Goal: Information Seeking & Learning: Learn about a topic

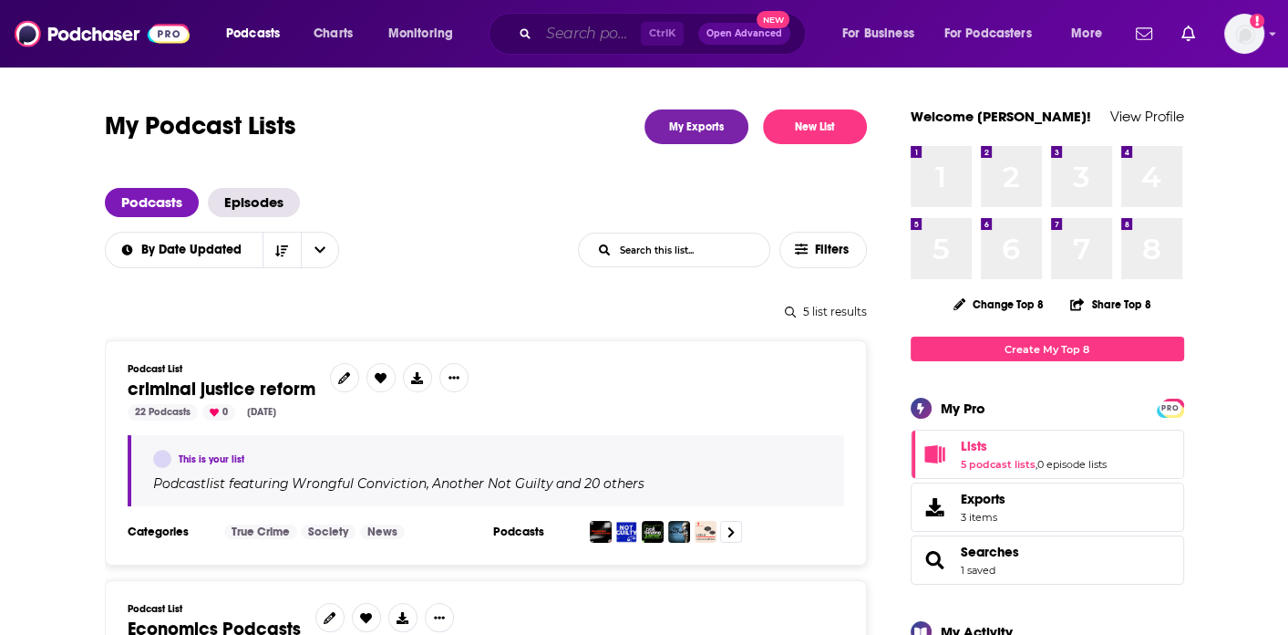
click at [573, 35] on input "Search podcasts, credits, & more..." at bounding box center [590, 33] width 102 height 29
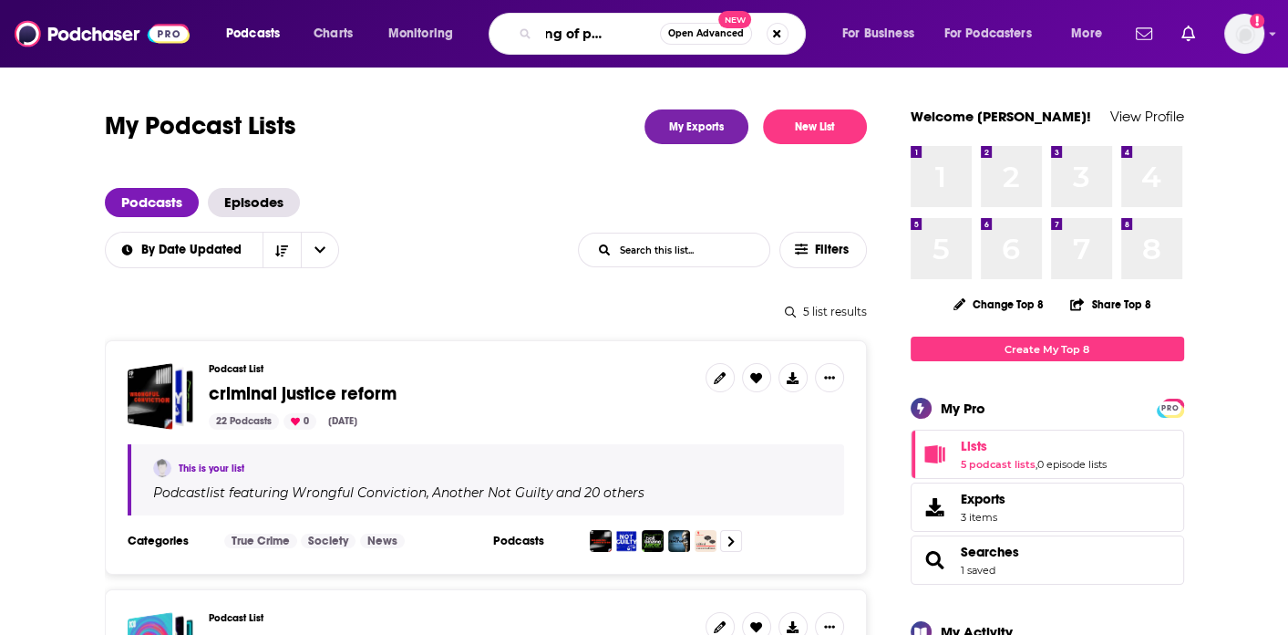
type input "speaking of pyschology"
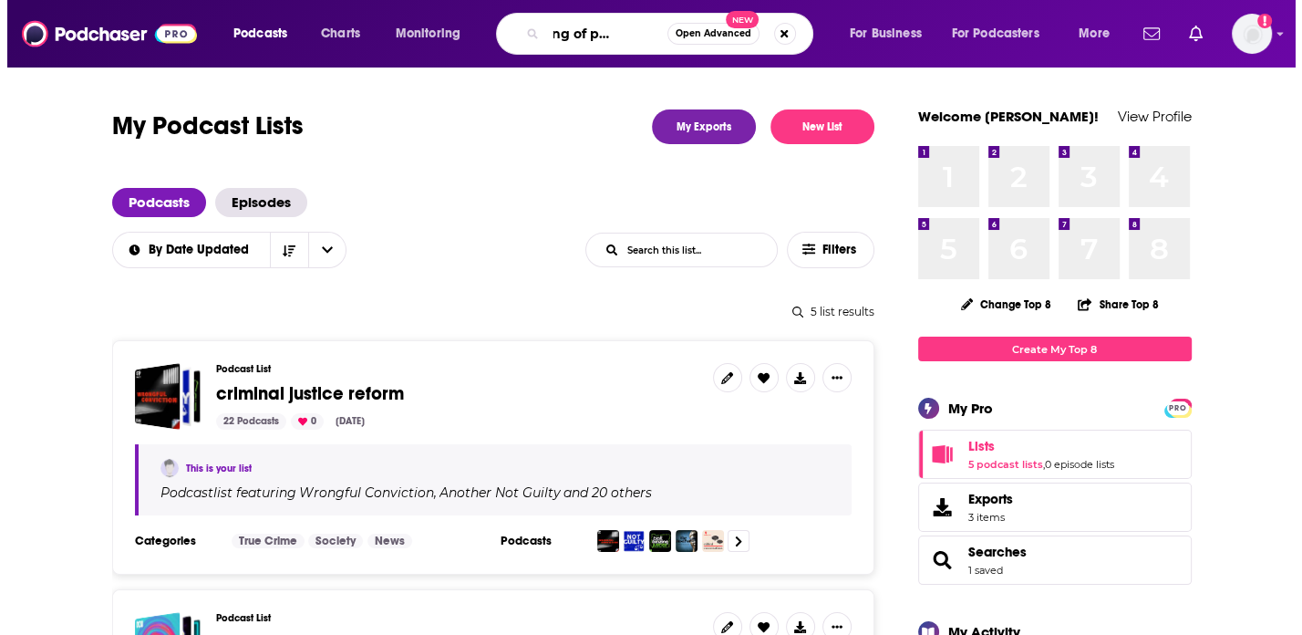
scroll to position [0, 53]
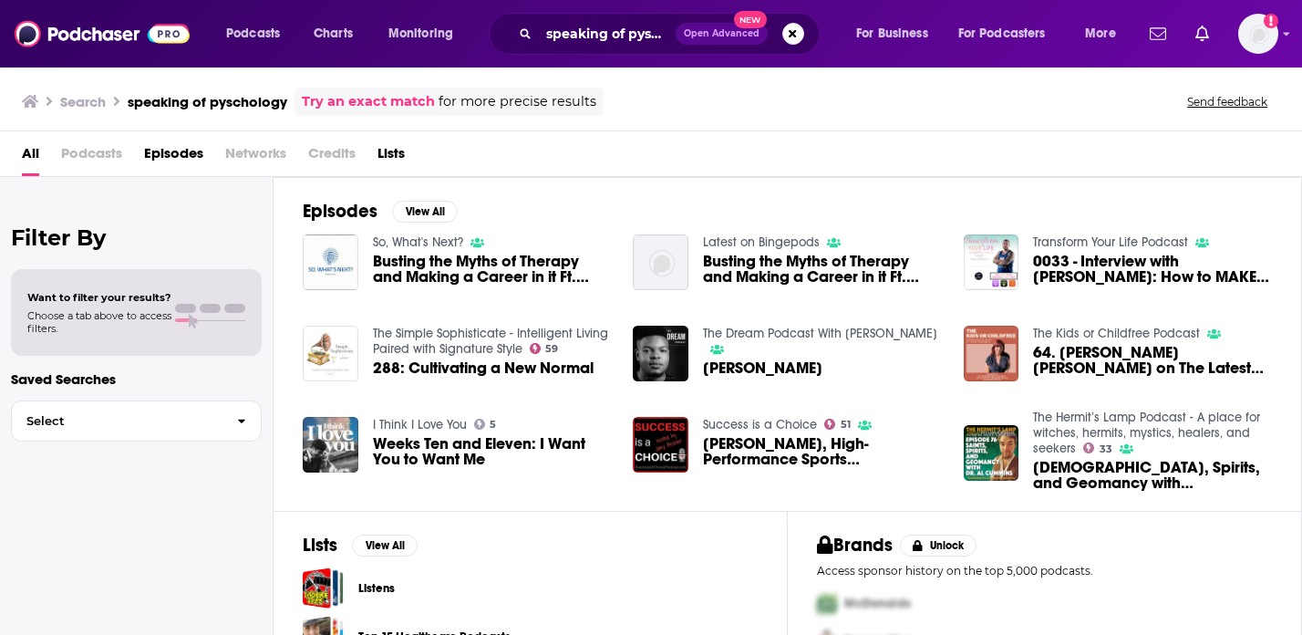
click at [392, 102] on link "Try an exact match" at bounding box center [368, 101] width 133 height 21
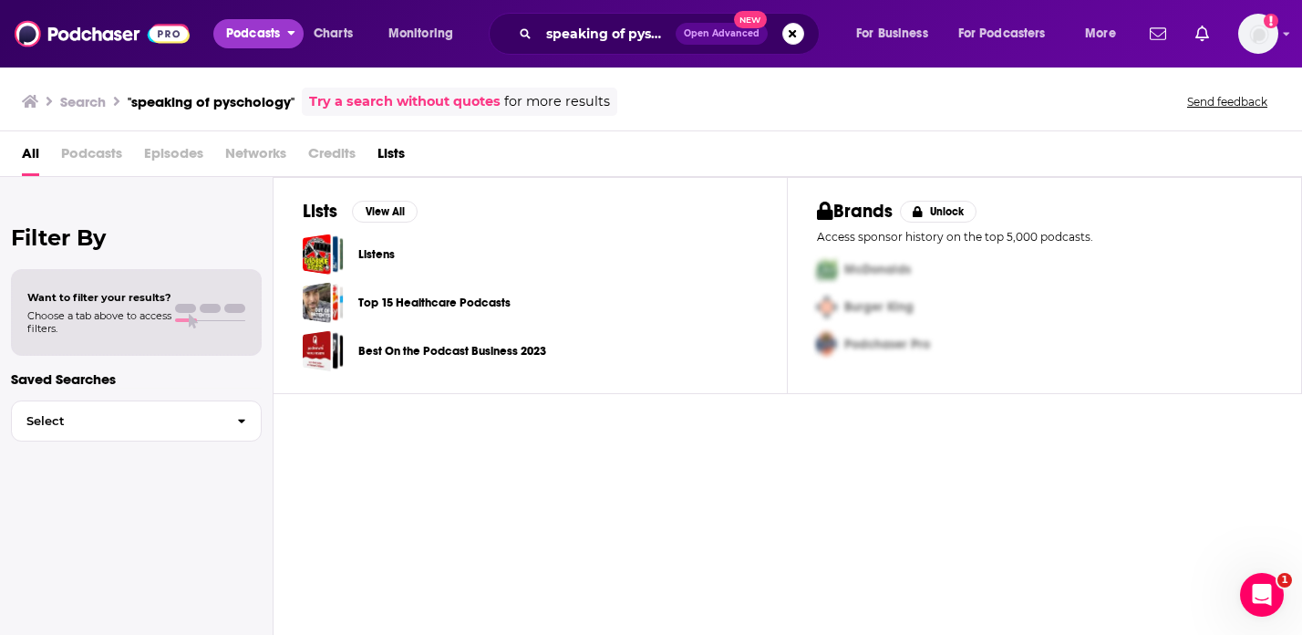
click at [243, 31] on span "Podcasts" at bounding box center [253, 34] width 54 height 26
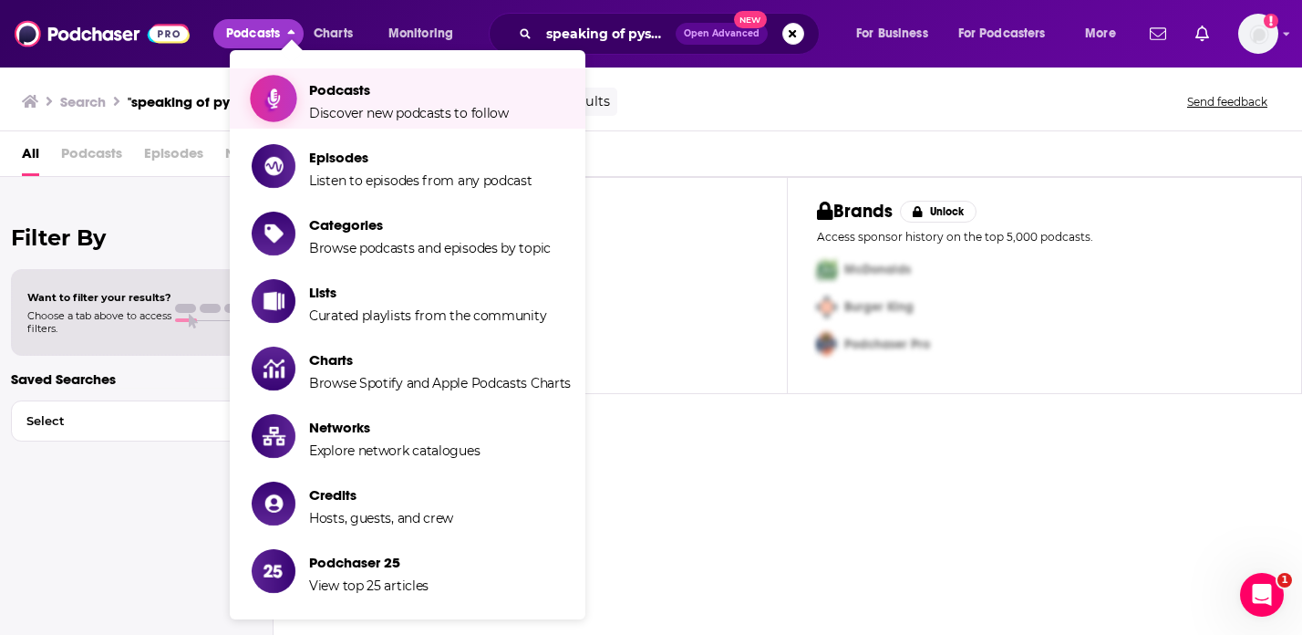
click at [315, 90] on span "Podcasts" at bounding box center [409, 89] width 200 height 17
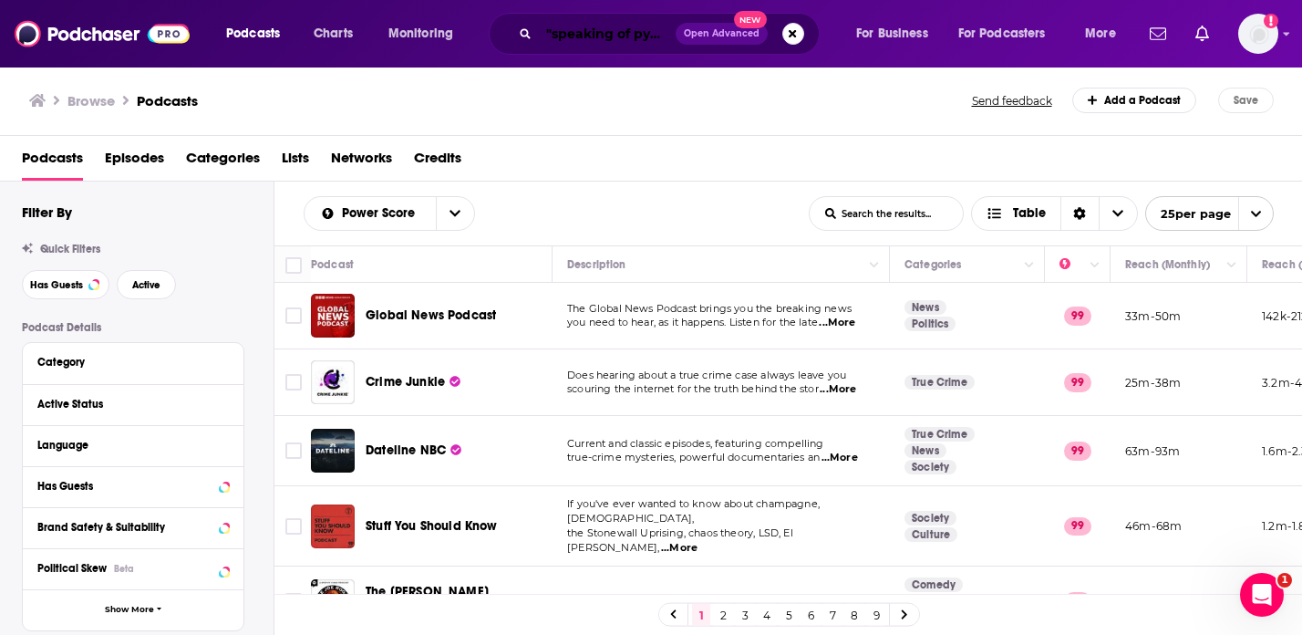
click at [620, 36] on input ""speaking of pyschology"" at bounding box center [607, 33] width 137 height 29
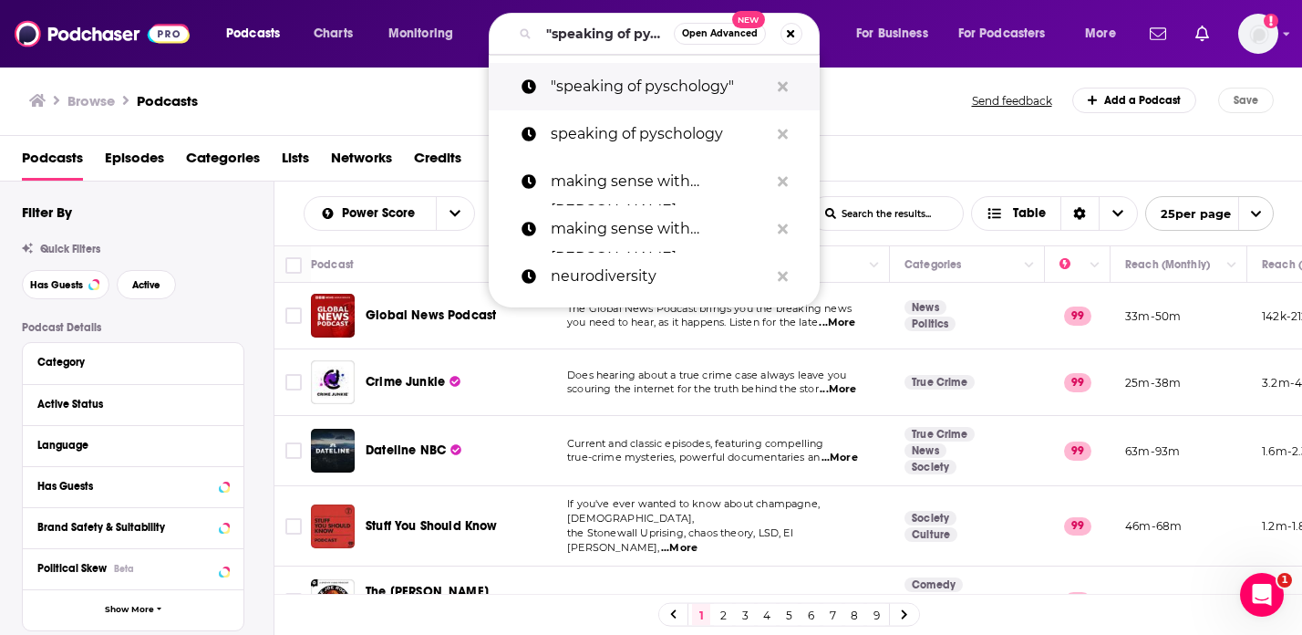
click at [638, 90] on p ""speaking of pyschology"" at bounding box center [660, 86] width 218 height 47
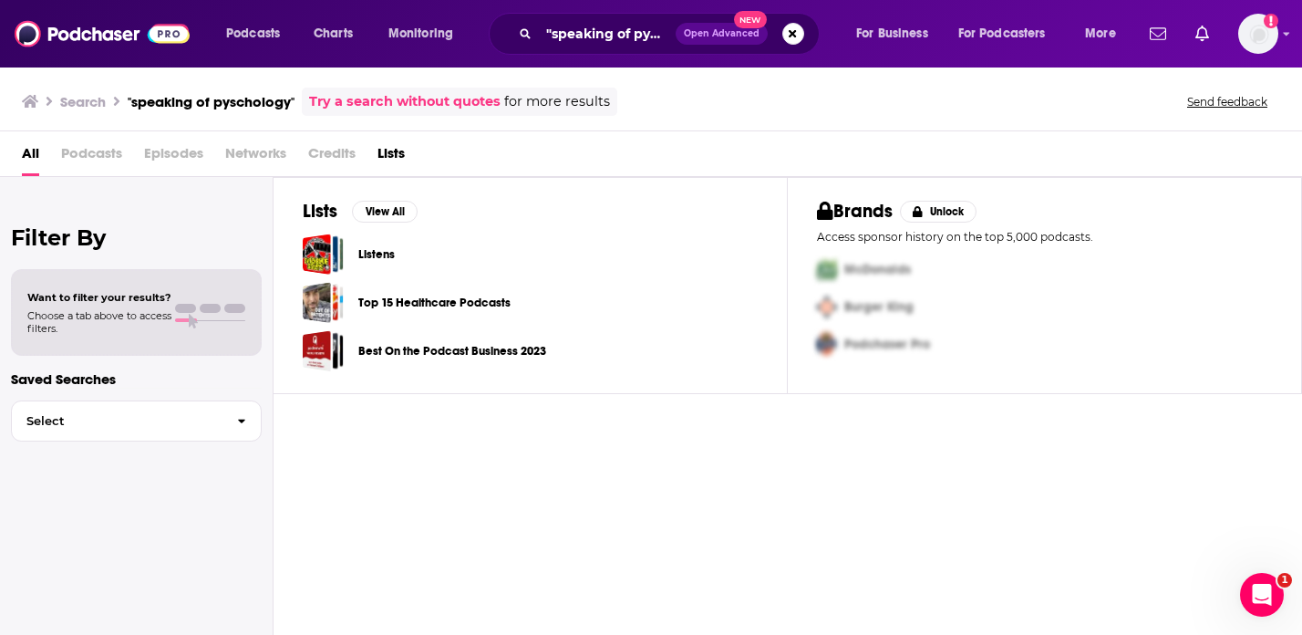
click at [1280, 37] on div "Podcasts Charts Monitoring "speaking of pyschology" Open Advanced New For Busin…" at bounding box center [651, 33] width 1302 height 67
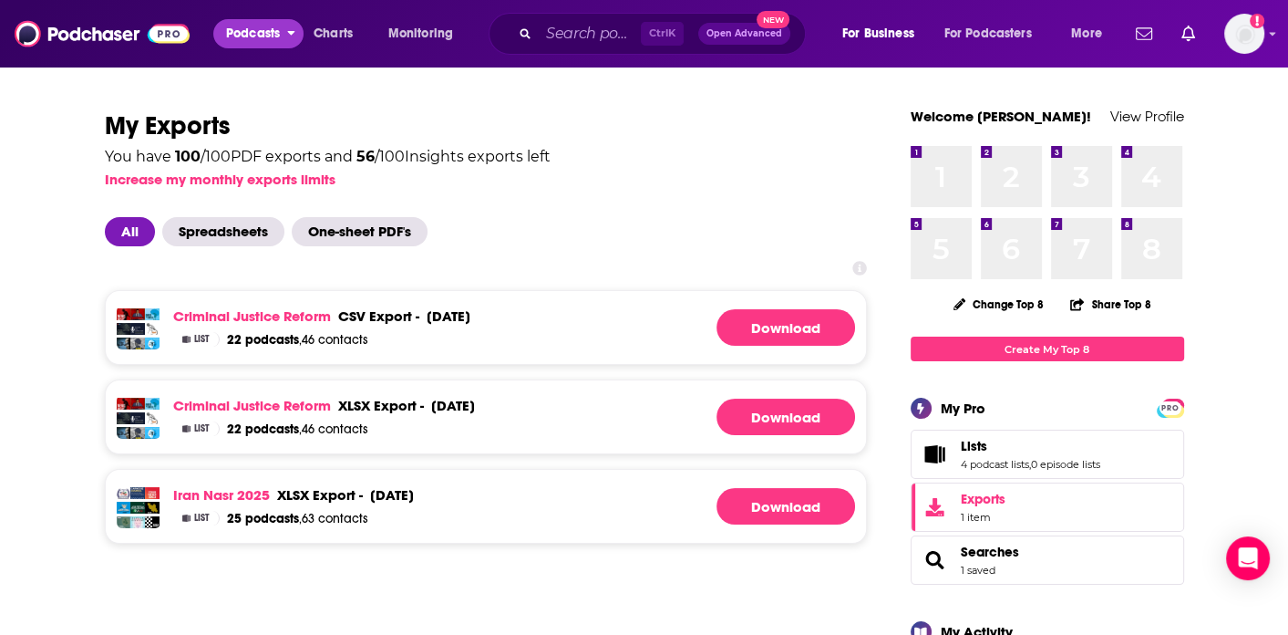
click at [230, 26] on span "Podcasts" at bounding box center [253, 34] width 54 height 26
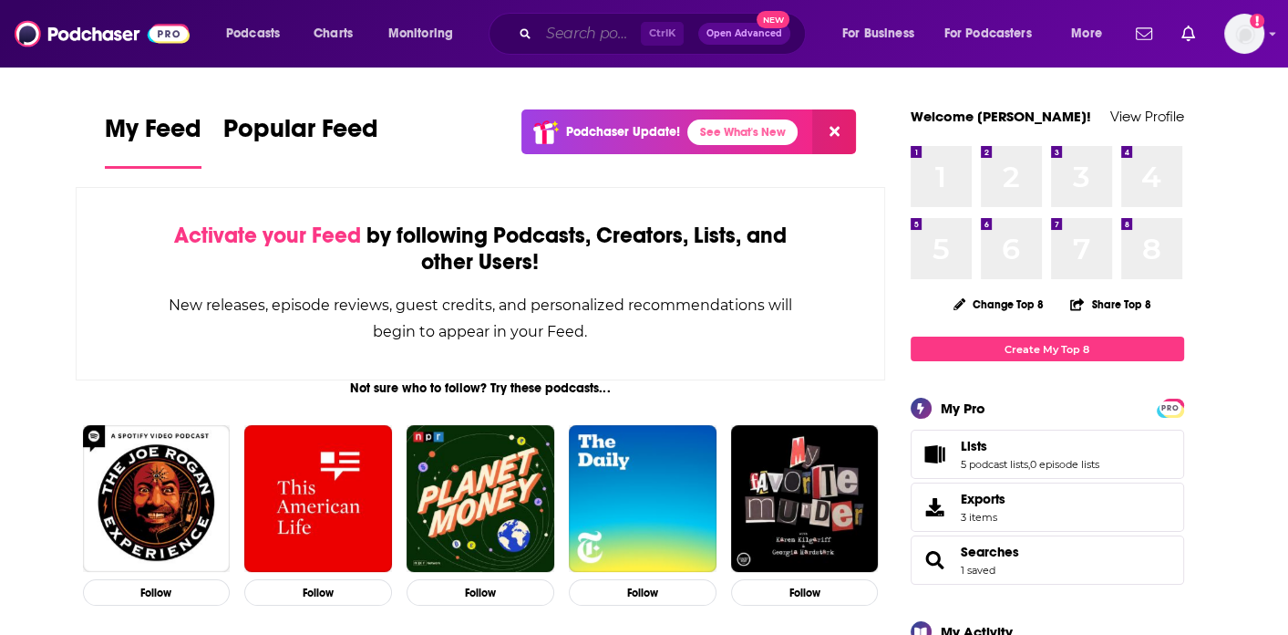
click at [565, 36] on input "Search podcasts, credits, & more..." at bounding box center [590, 33] width 102 height 29
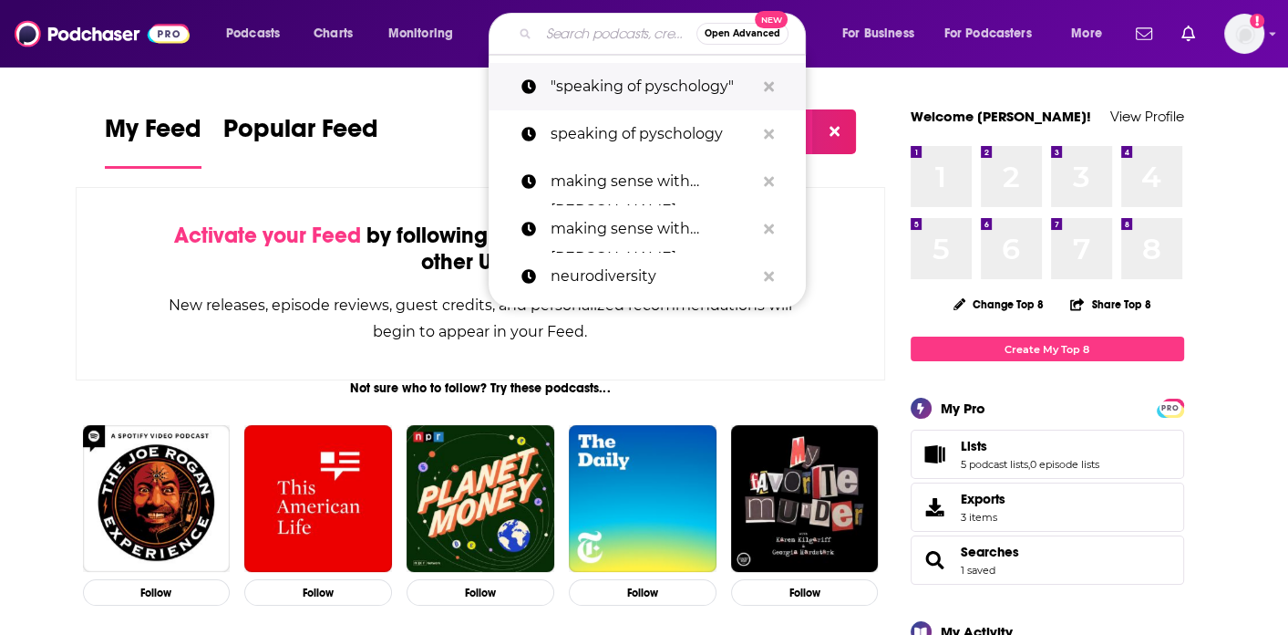
click at [577, 75] on p ""speaking of pyschology"" at bounding box center [653, 86] width 204 height 47
type input ""speaking of pyschology""
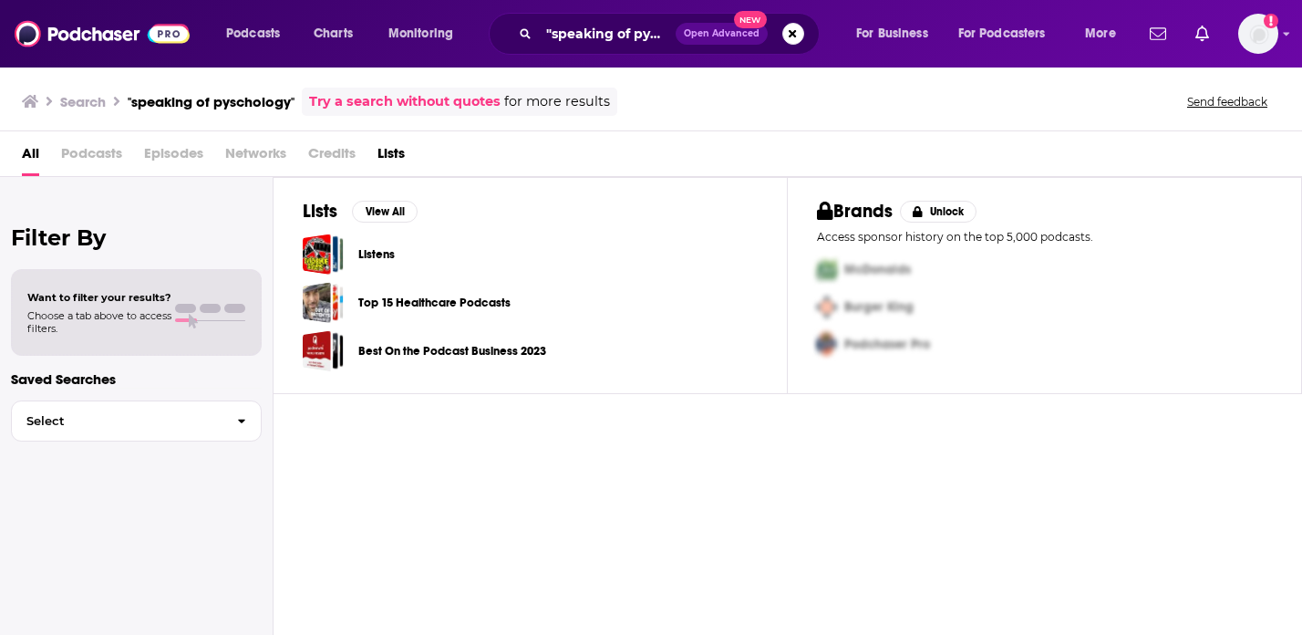
click at [502, 299] on link "Top 15 Healthcare Podcasts" at bounding box center [434, 303] width 152 height 20
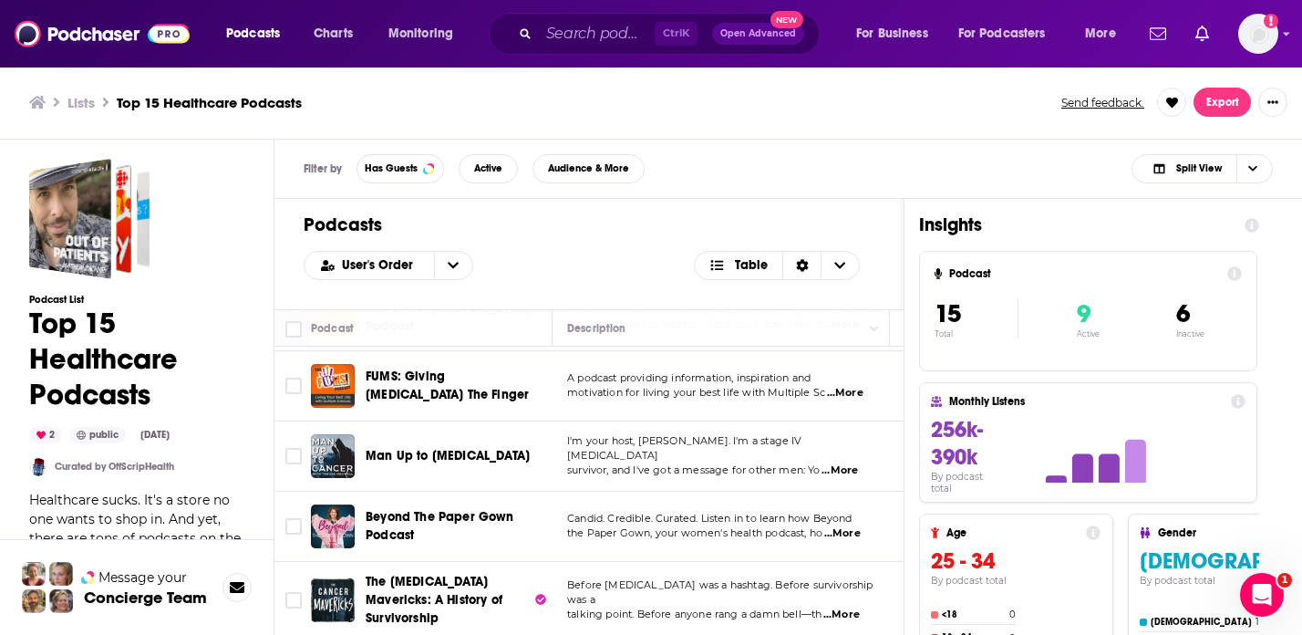
scroll to position [760, 0]
click at [1281, 33] on div "Podcasts Charts Monitoring Ctrl K Open Advanced New For Business For Podcasters…" at bounding box center [651, 33] width 1302 height 67
click at [1269, 30] on img "Logged in as juliahaav" at bounding box center [1258, 34] width 40 height 40
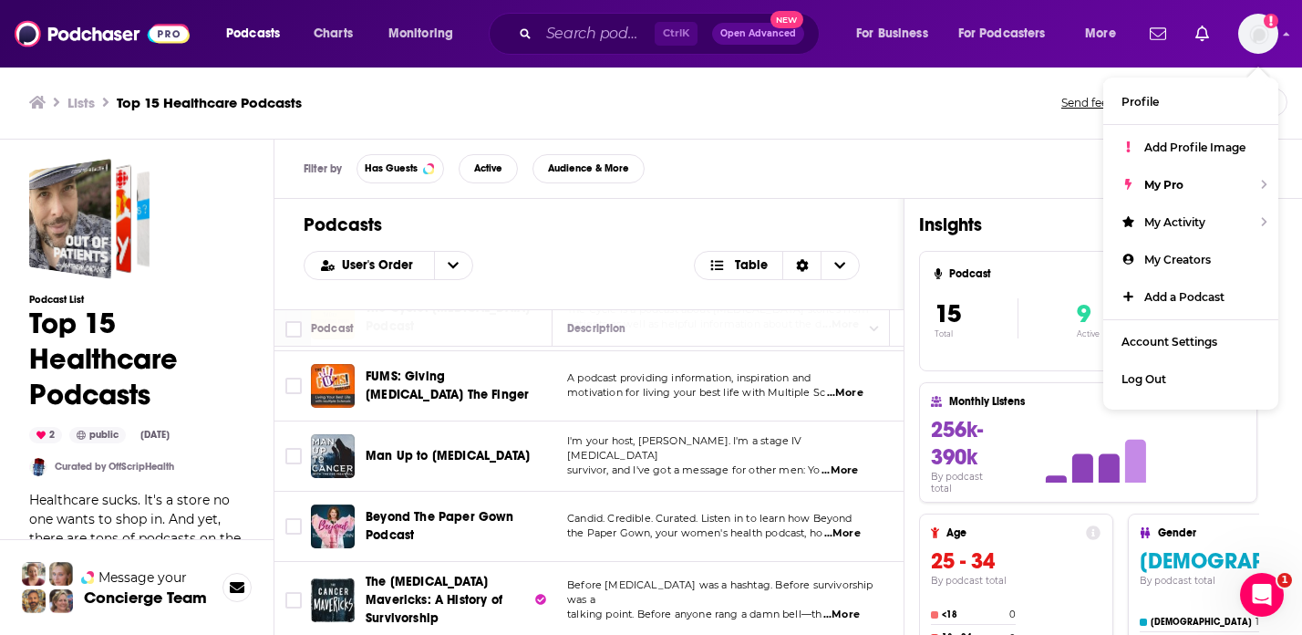
click at [780, 32] on span "Open Advanced" at bounding box center [758, 33] width 76 height 9
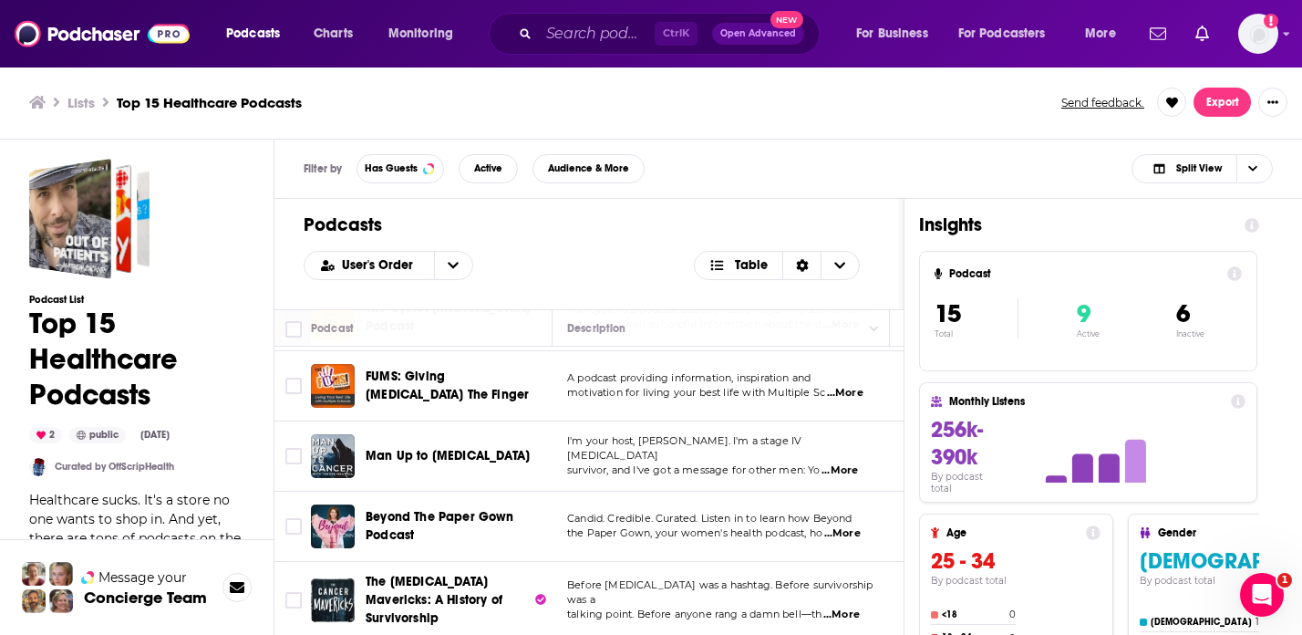
click at [418, 65] on div "Podcasts Charts Monitoring Ctrl K Open Advanced New For Business For Podcasters…" at bounding box center [651, 33] width 1302 height 67
click at [583, 36] on input "Search podcasts, credits, & more..." at bounding box center [597, 33] width 116 height 29
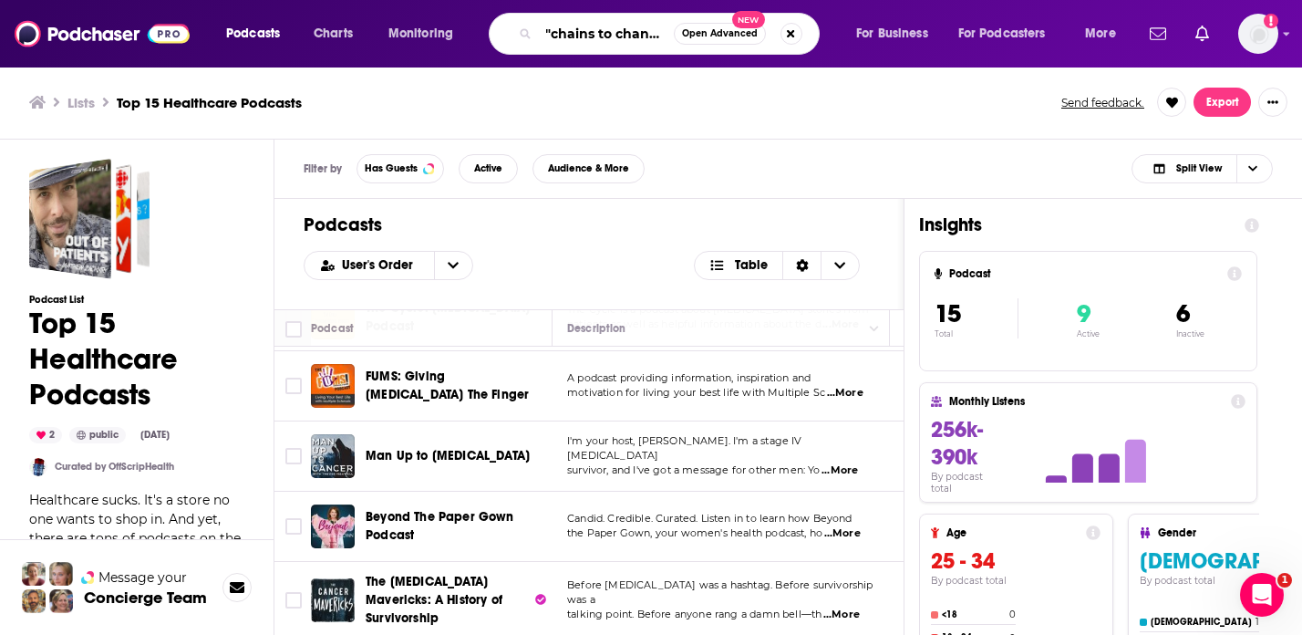
scroll to position [0, 6]
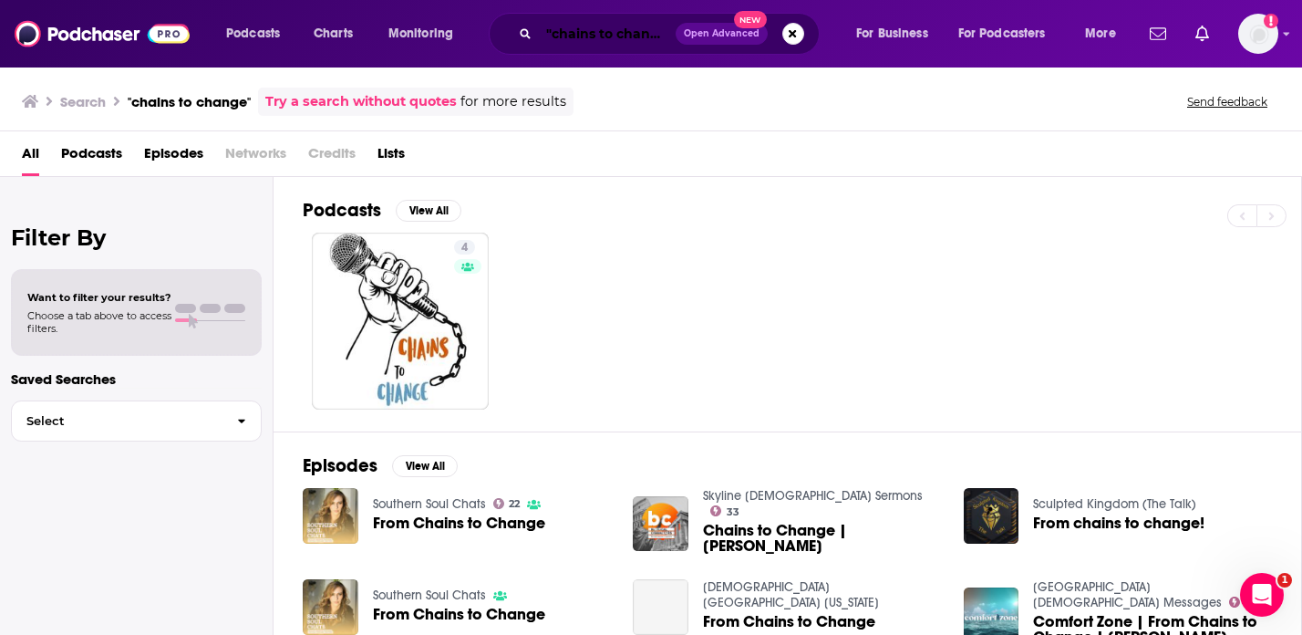
click at [573, 37] on input ""chains to change"" at bounding box center [607, 33] width 137 height 29
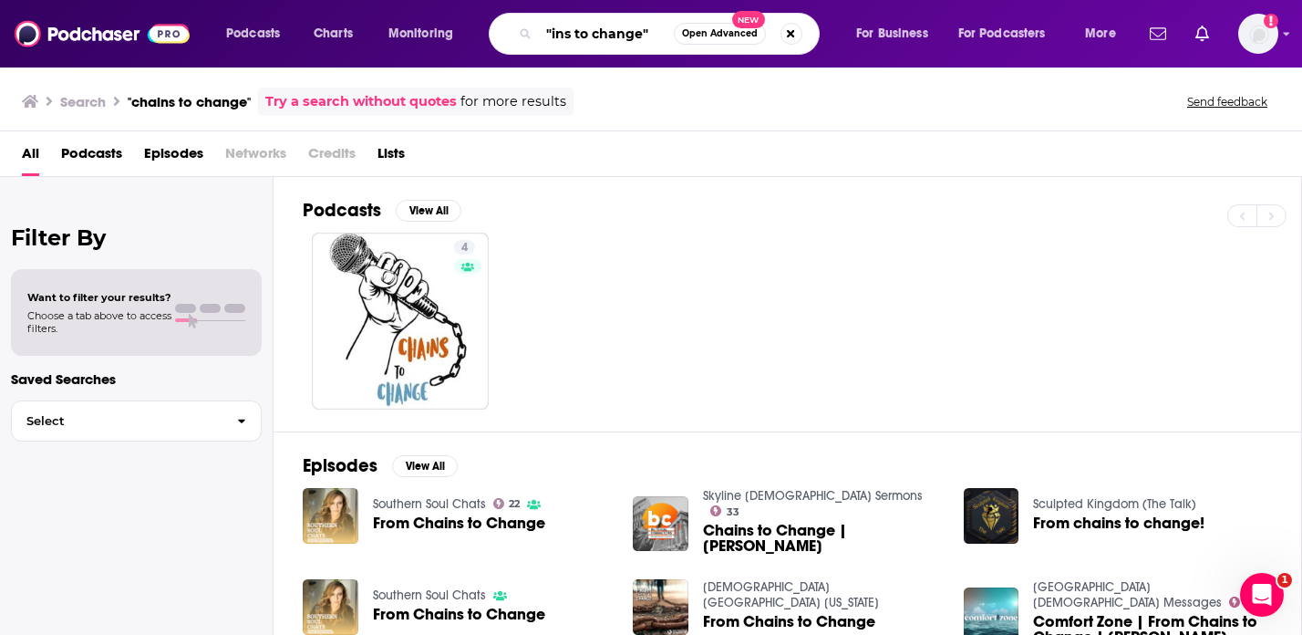
type input "ins to change""
click at [600, 35] on input "ins to change"" at bounding box center [606, 33] width 135 height 29
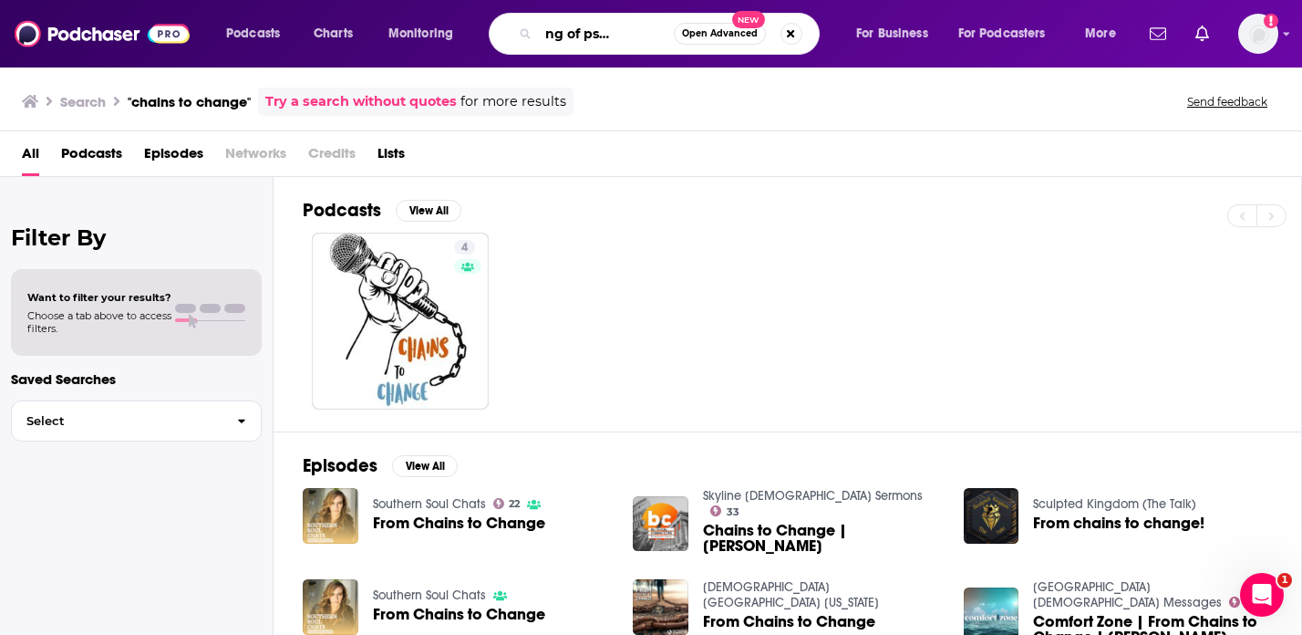
type input ""speaking of psychology""
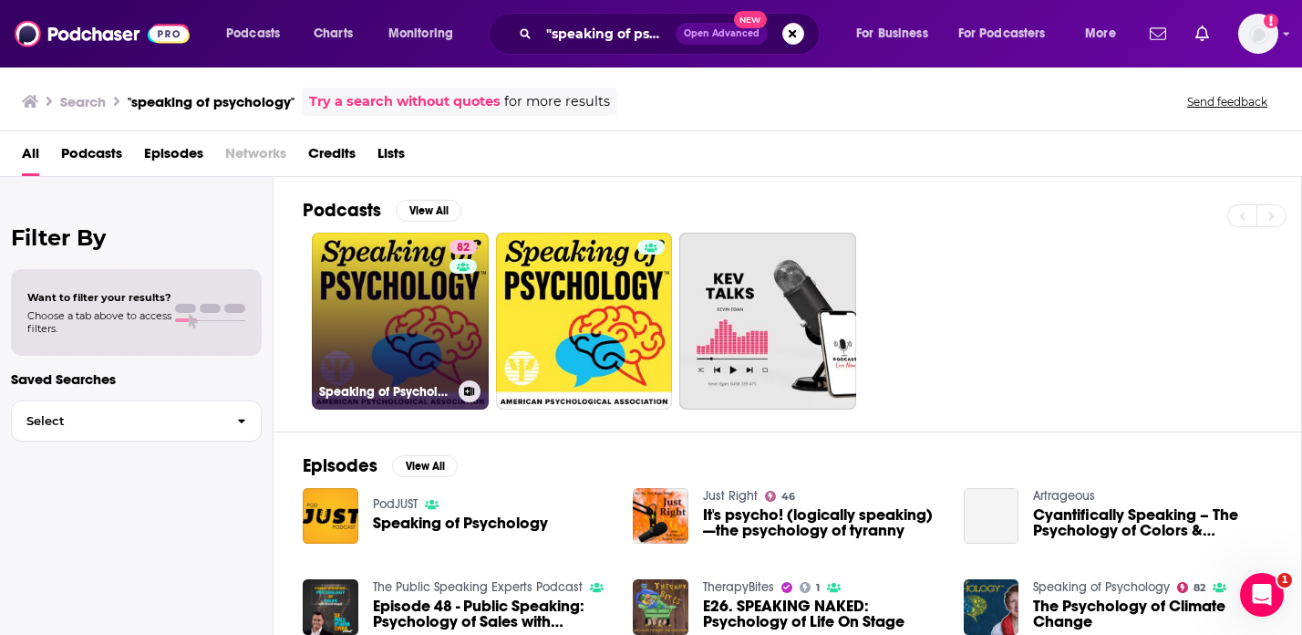
click at [426, 301] on link "82 Speaking of Psychology" at bounding box center [400, 320] width 177 height 177
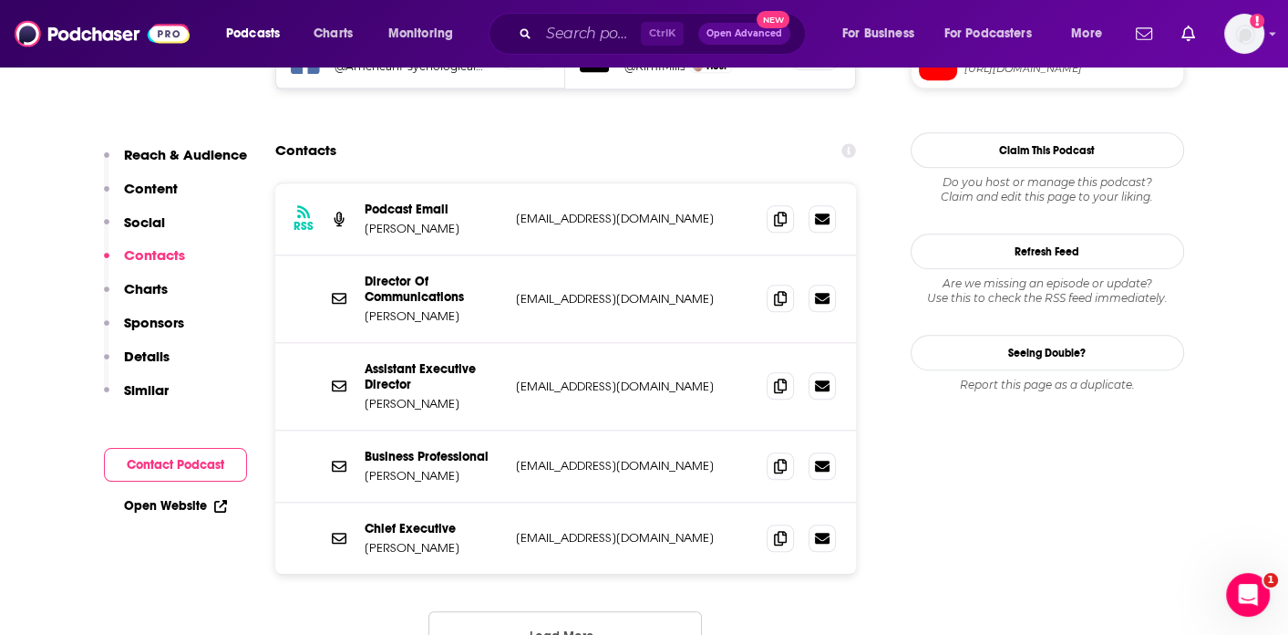
scroll to position [1732, 0]
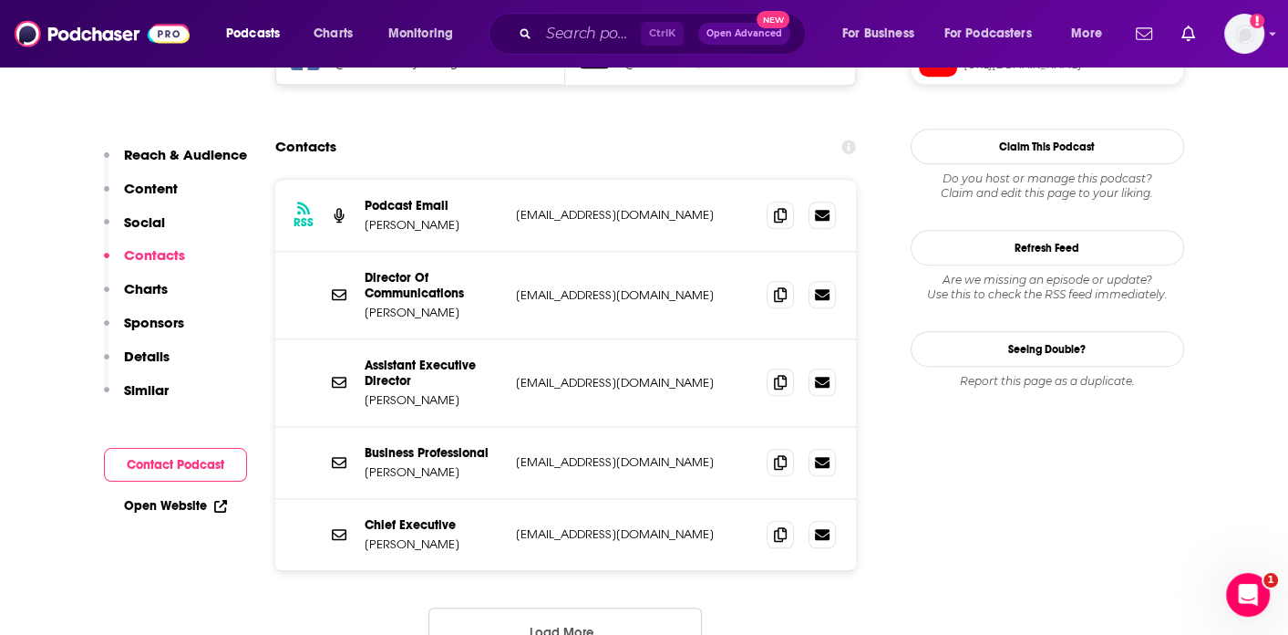
click at [607, 607] on button "Load More..." at bounding box center [566, 631] width 274 height 49
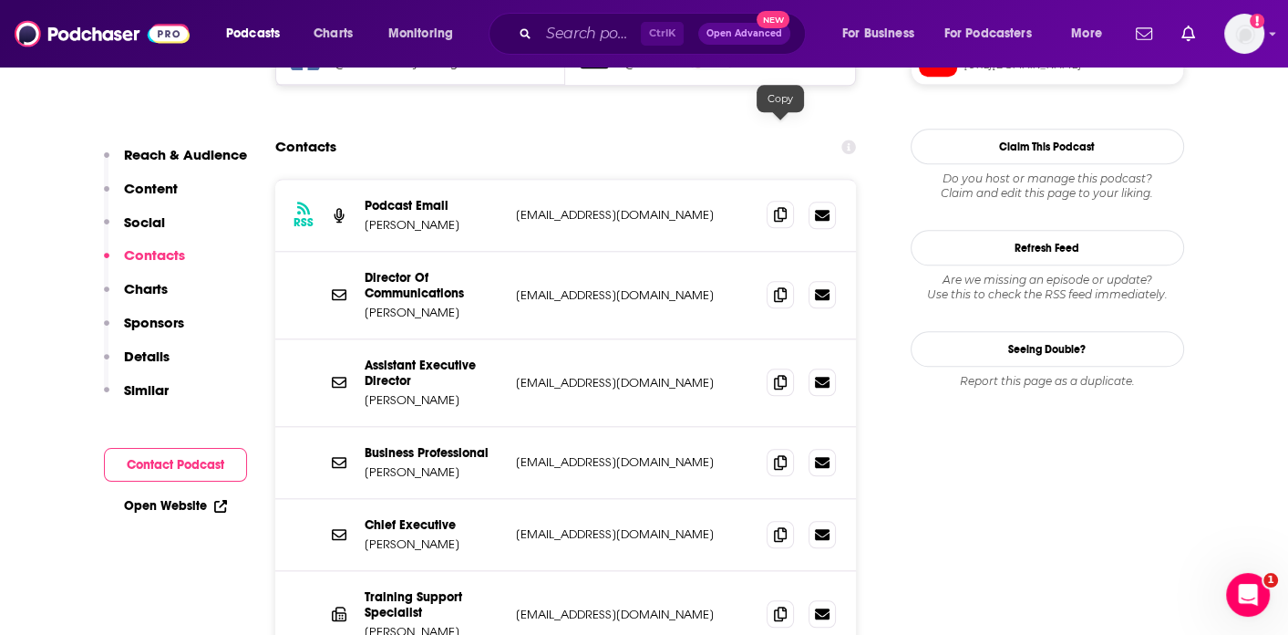
click at [782, 207] on icon at bounding box center [780, 214] width 13 height 15
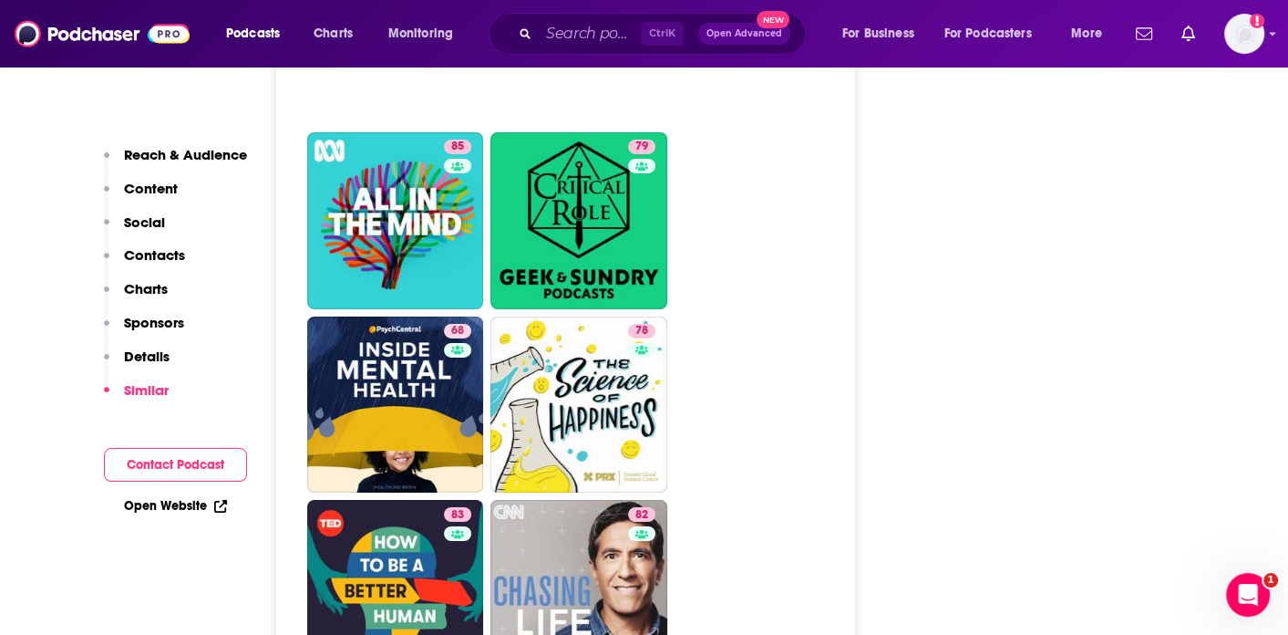
scroll to position [5835, 0]
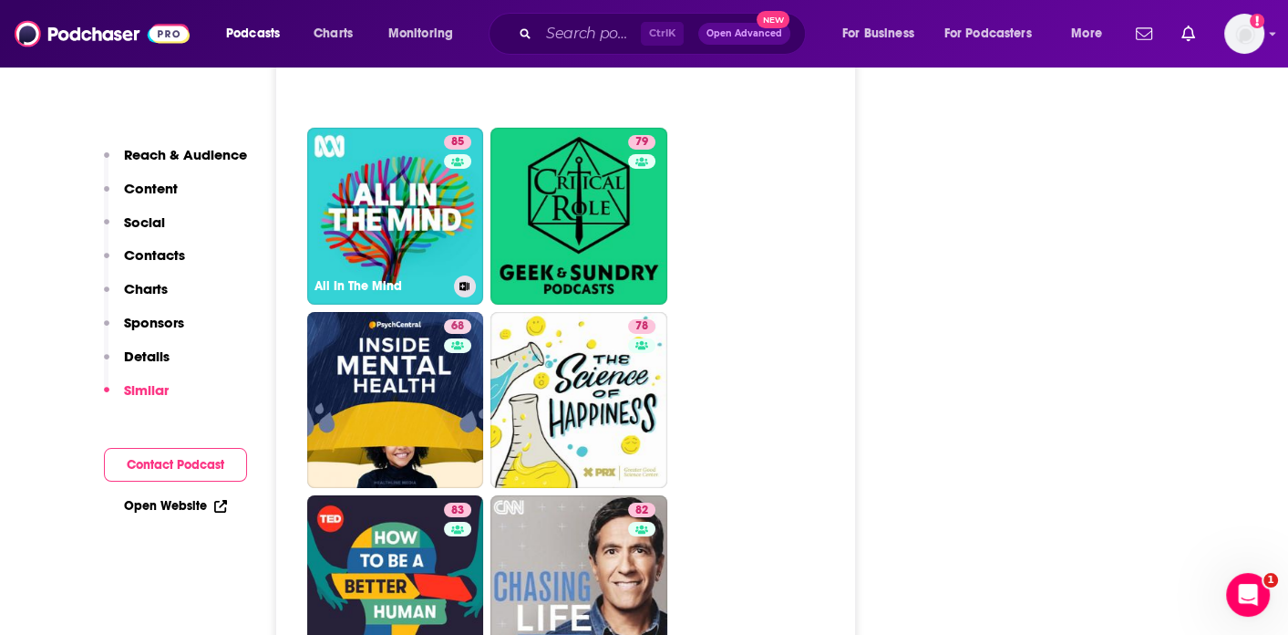
click at [396, 186] on link "85 All In The Mind" at bounding box center [395, 216] width 177 height 177
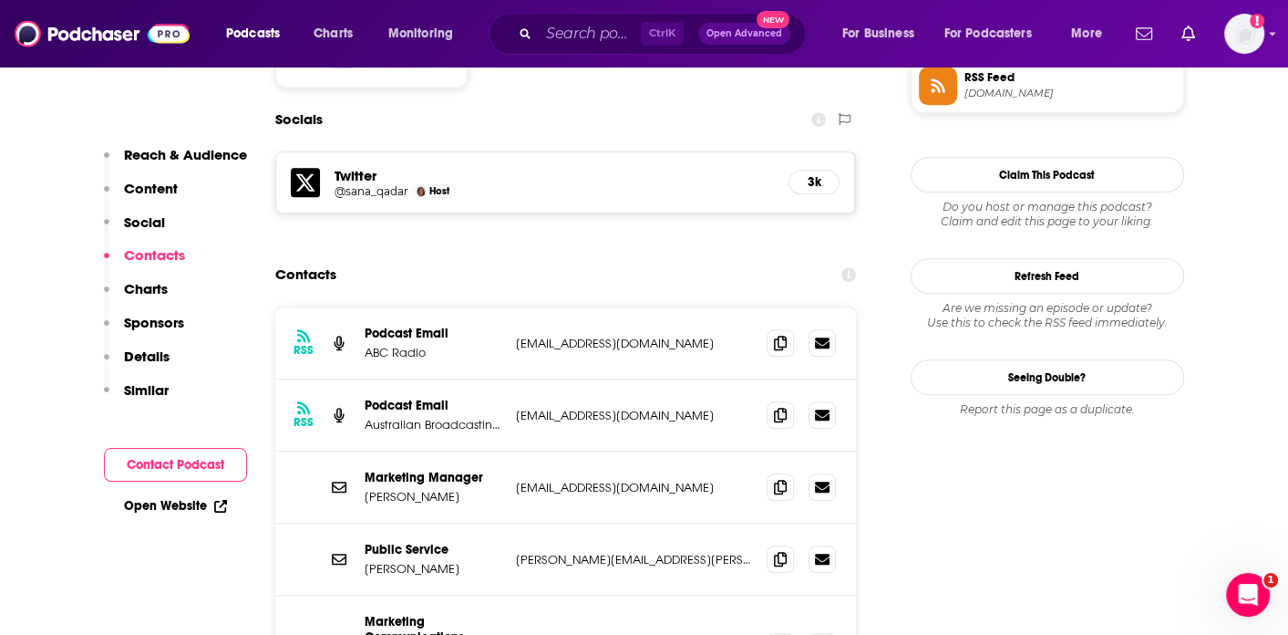
scroll to position [1550, 0]
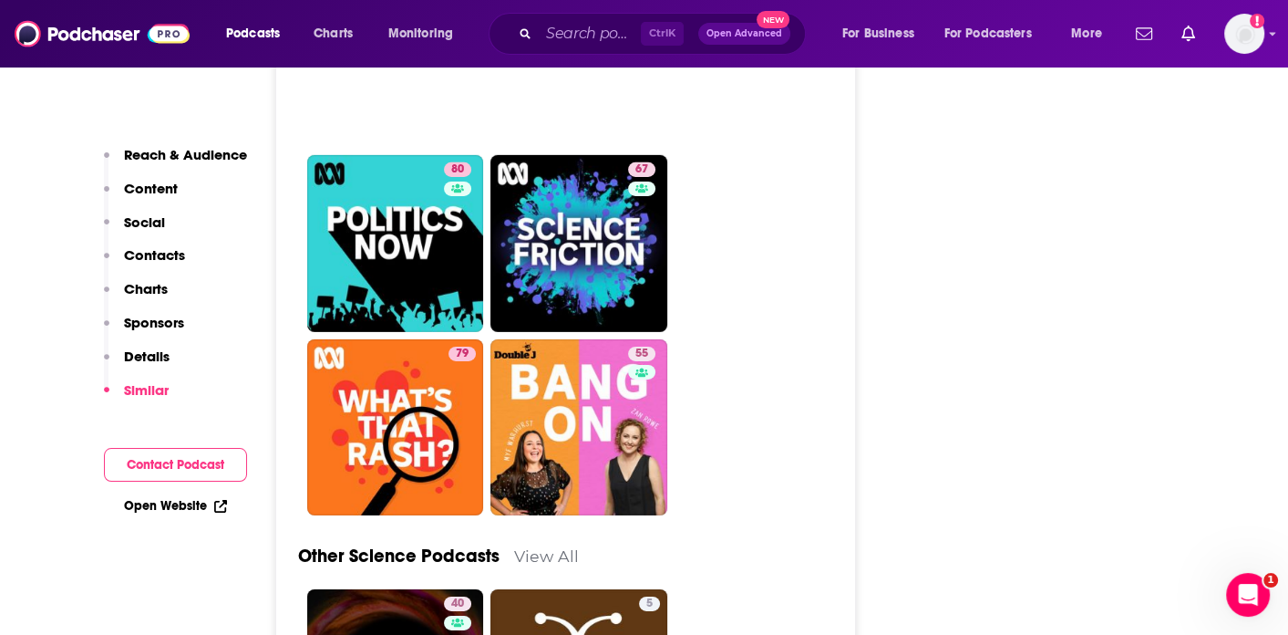
scroll to position [5470, 0]
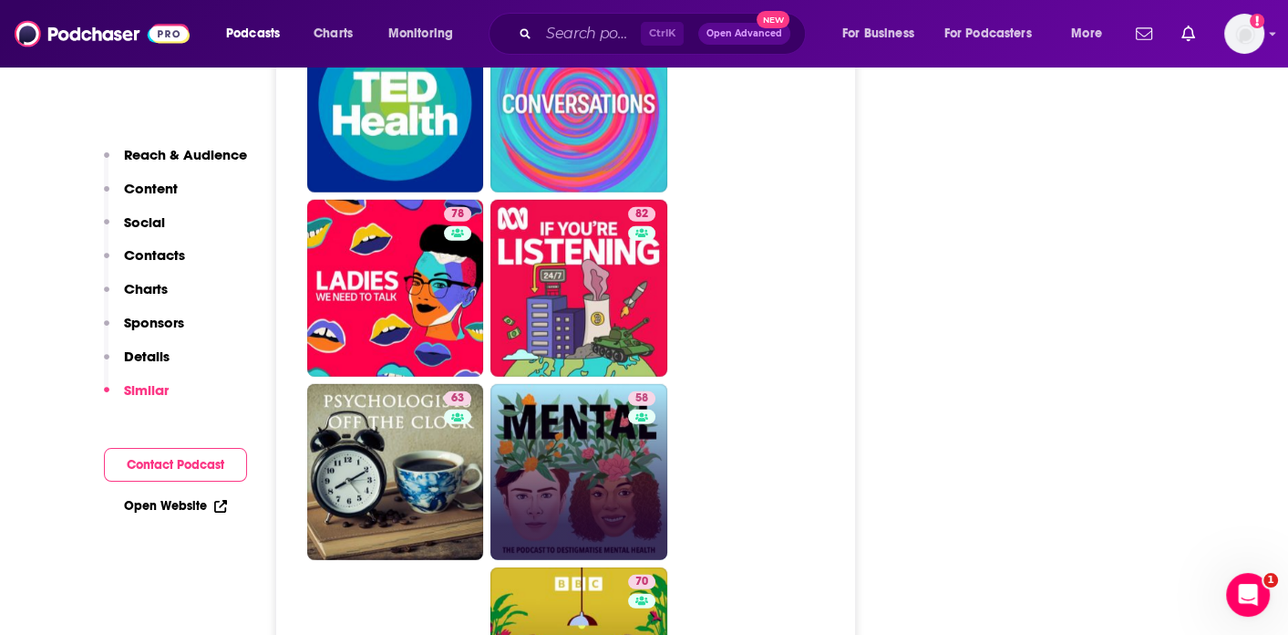
scroll to position [4650, 0]
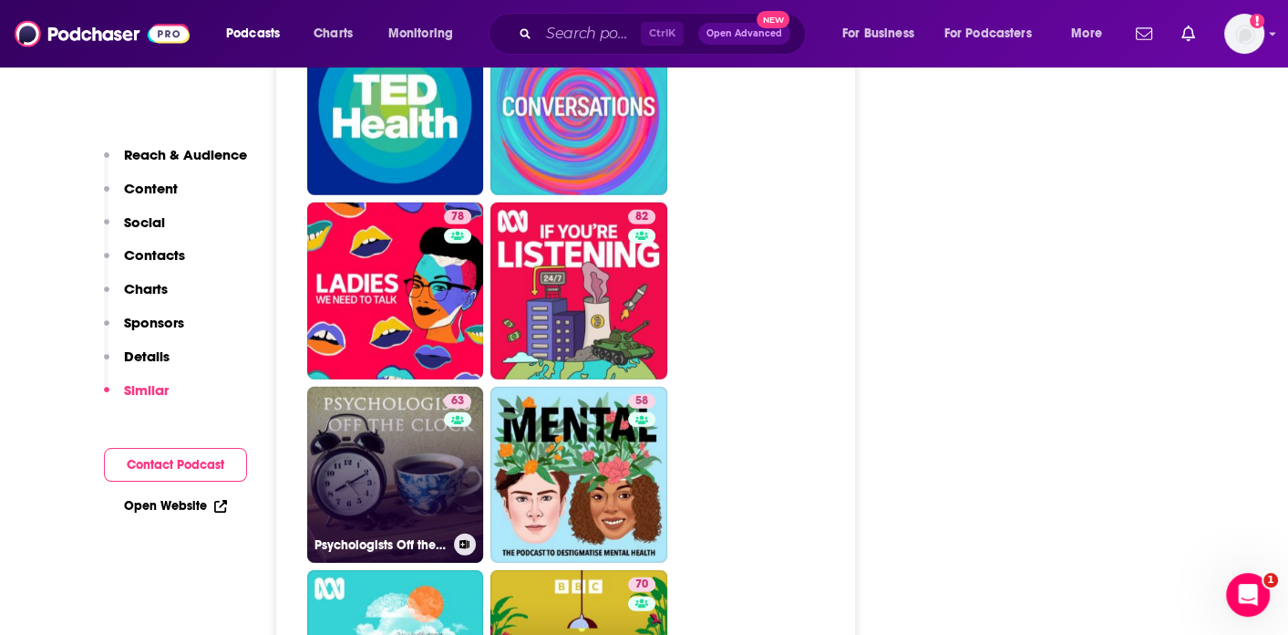
click at [412, 387] on link "63 Psychologists Off the Clock" at bounding box center [395, 475] width 177 height 177
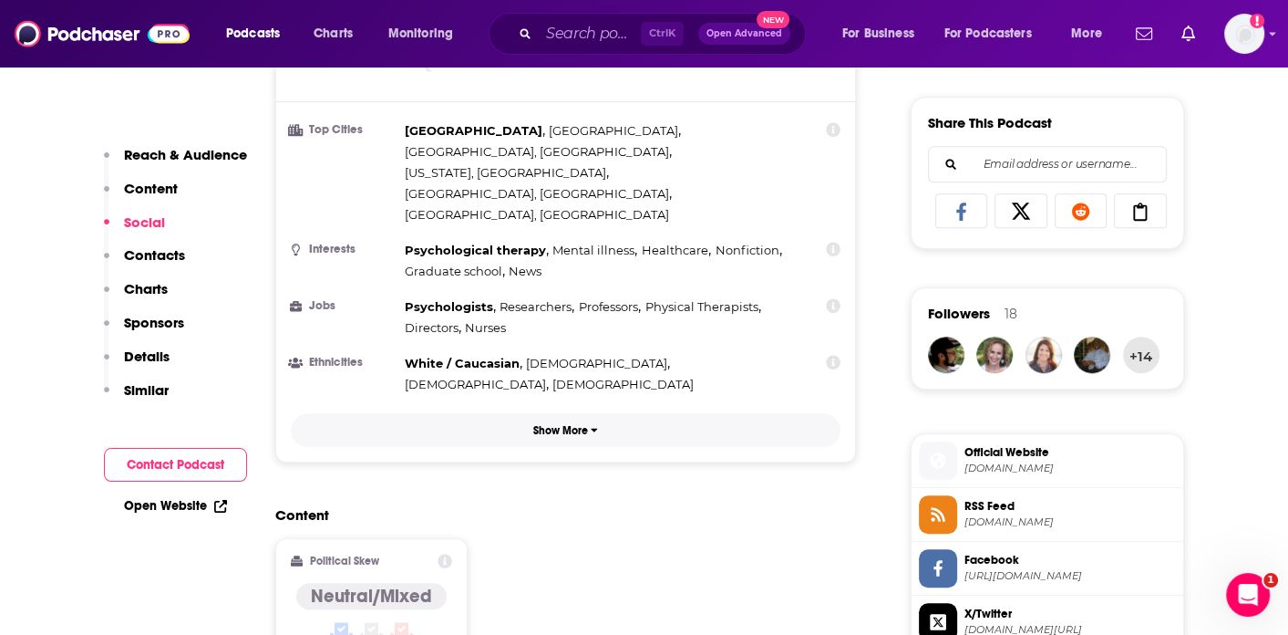
scroll to position [1094, 0]
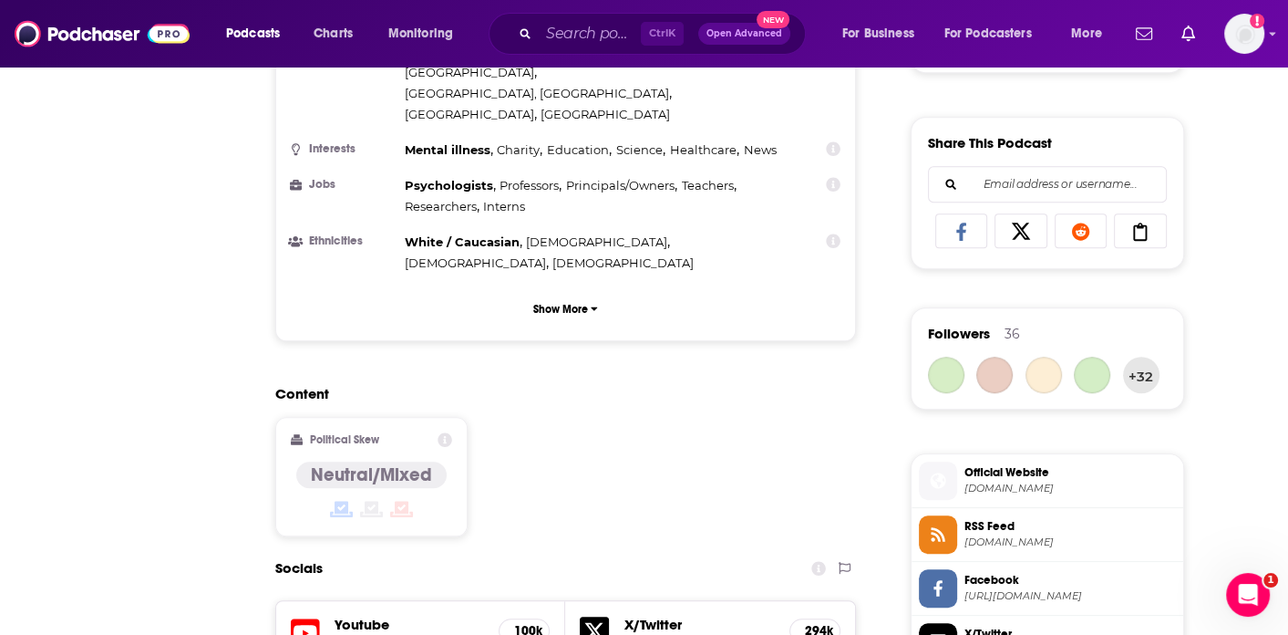
type input "[URL][DOMAIN_NAME]"
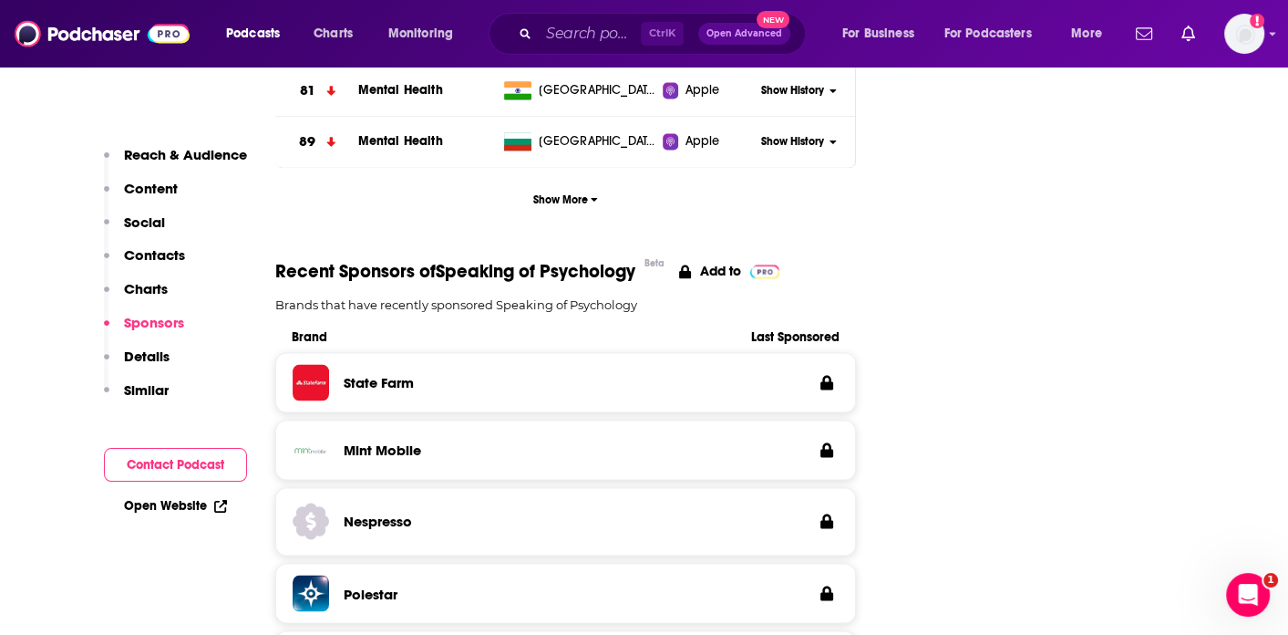
scroll to position [2735, 0]
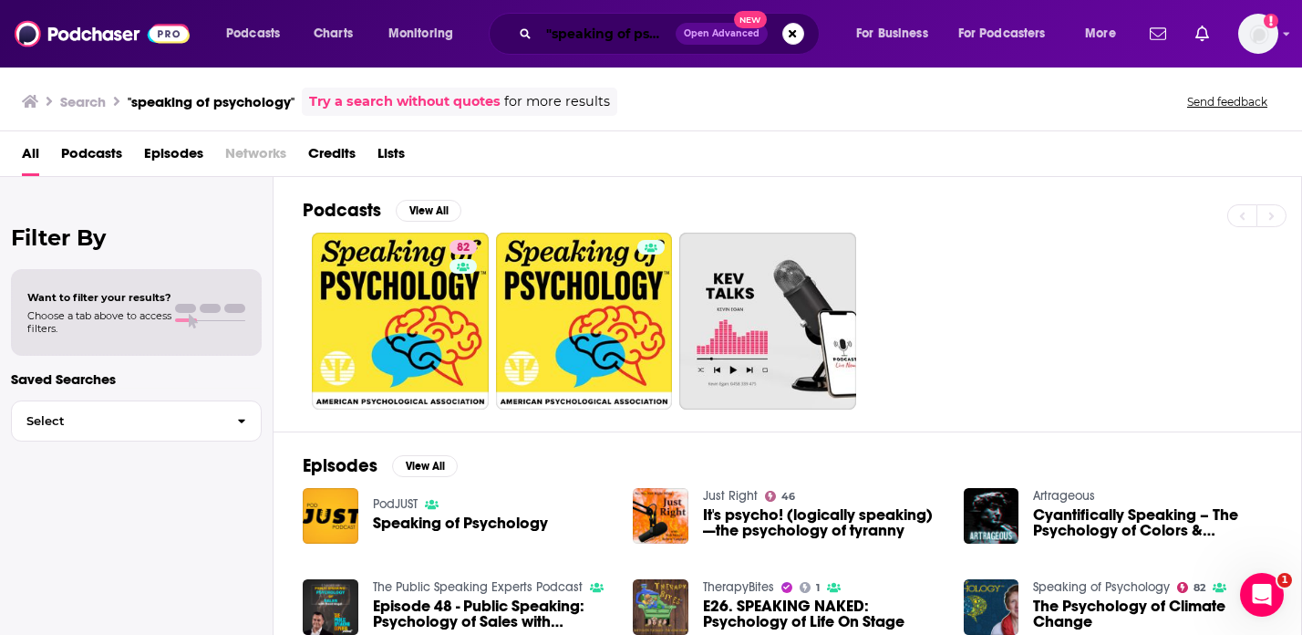
click at [635, 32] on input ""speaking of psychology"" at bounding box center [607, 33] width 137 height 29
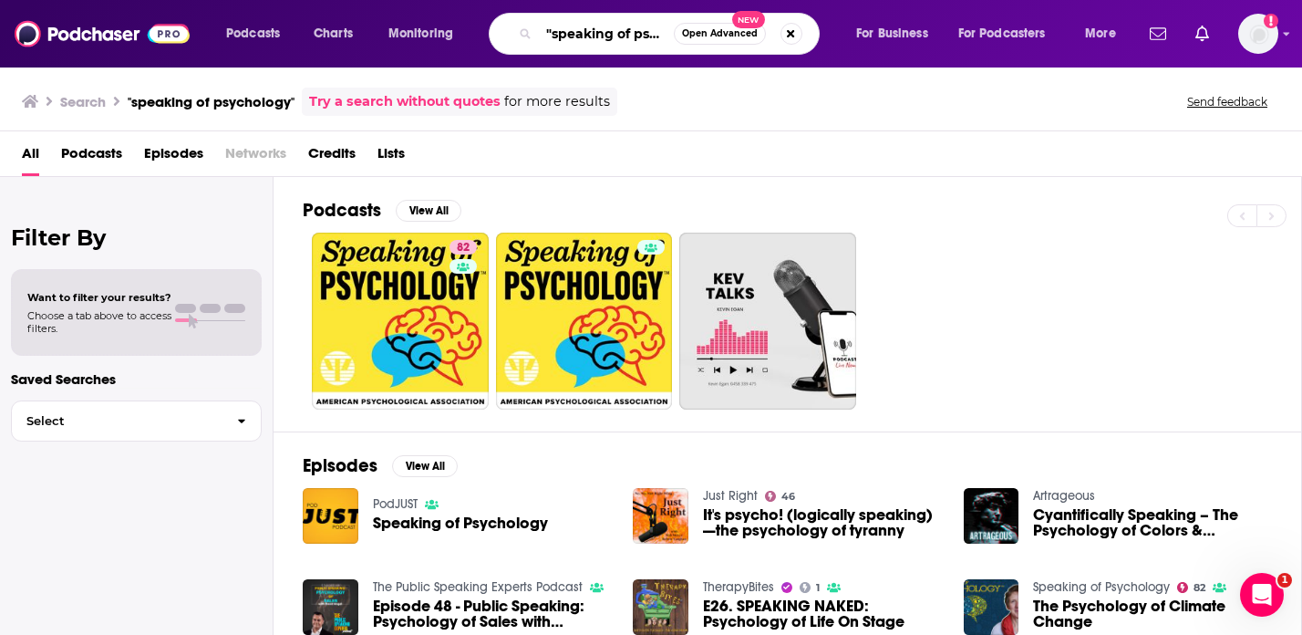
click at [635, 32] on input ""speaking of psychology"" at bounding box center [606, 33] width 135 height 29
type input ""psychology unplugged""
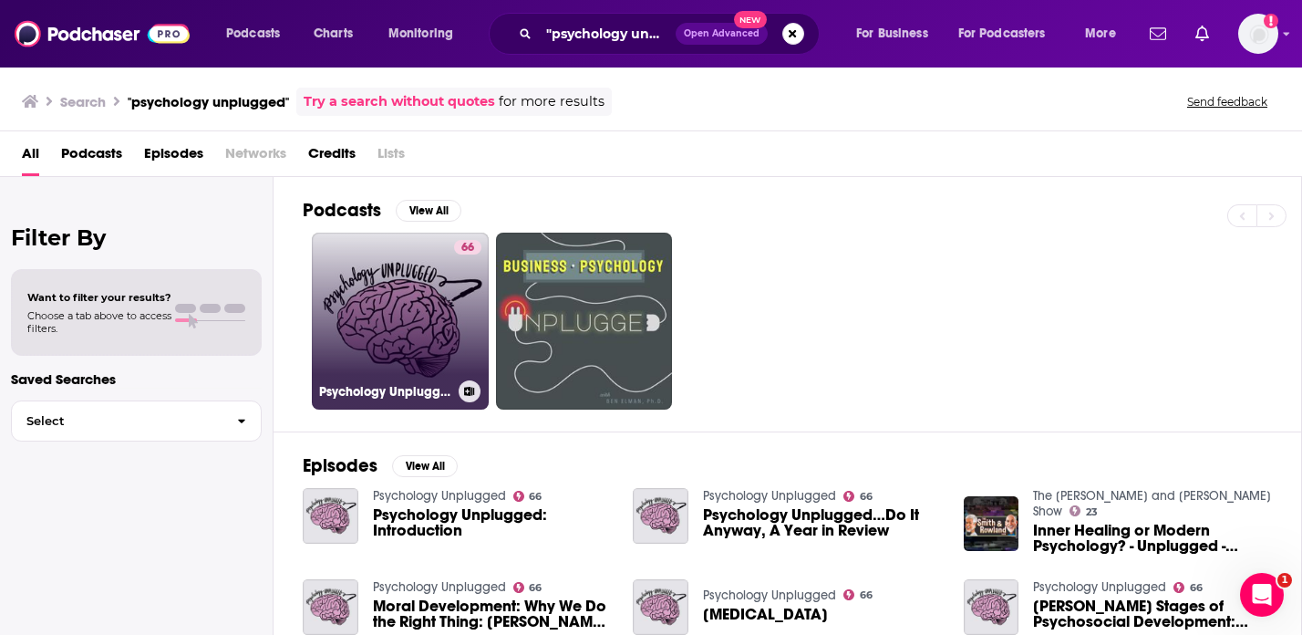
click at [446, 293] on link "66 Psychology Unplugged" at bounding box center [400, 320] width 177 height 177
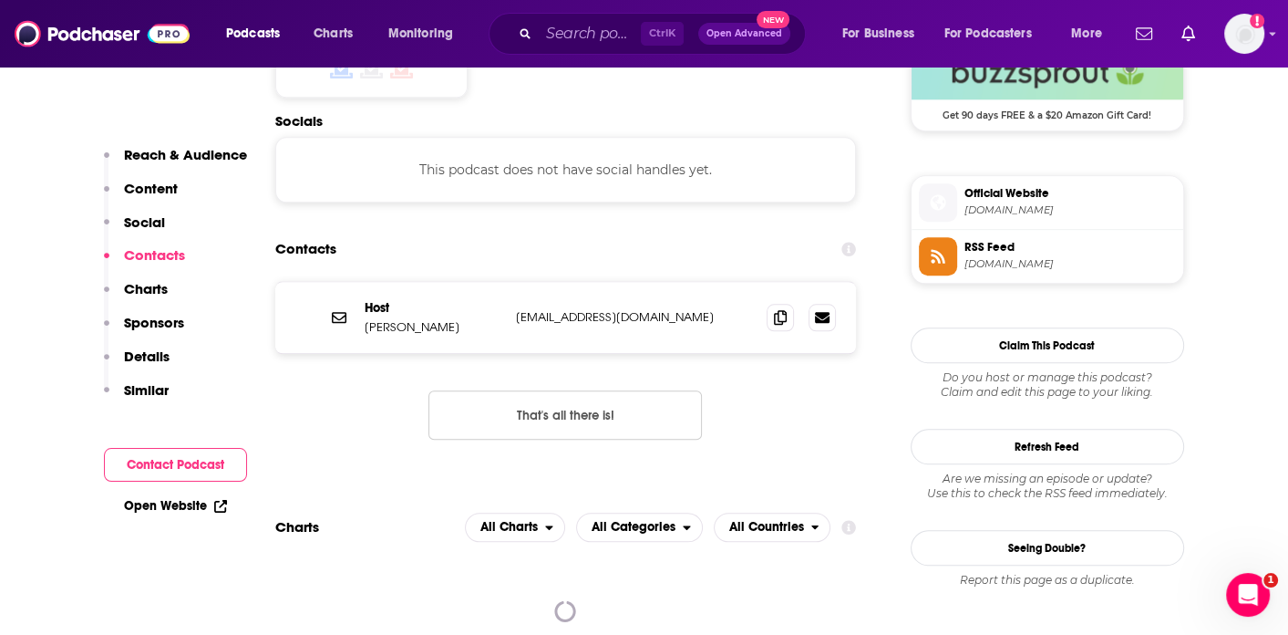
scroll to position [1550, 0]
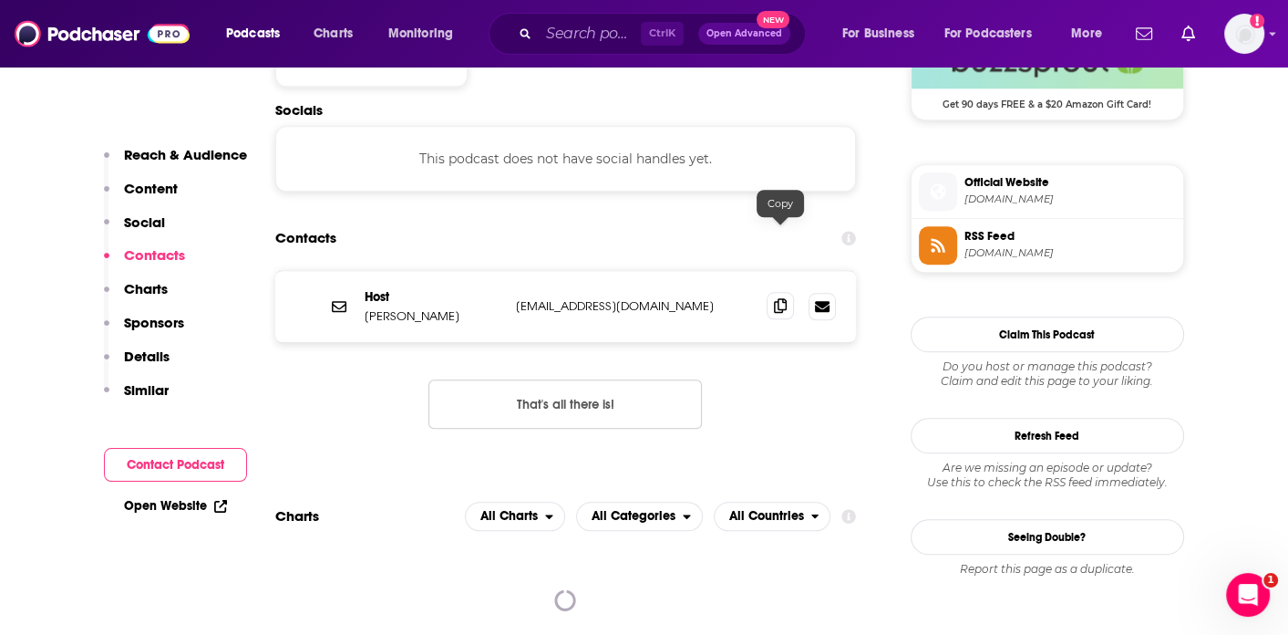
click at [776, 298] on icon at bounding box center [780, 305] width 13 height 15
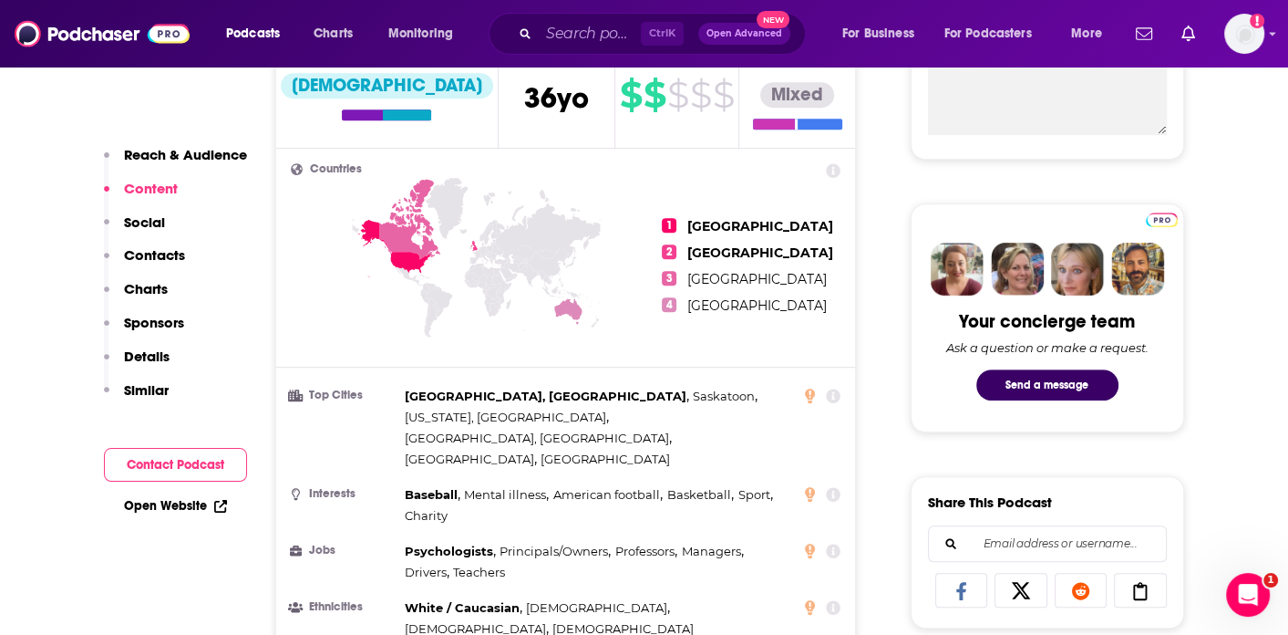
scroll to position [638, 0]
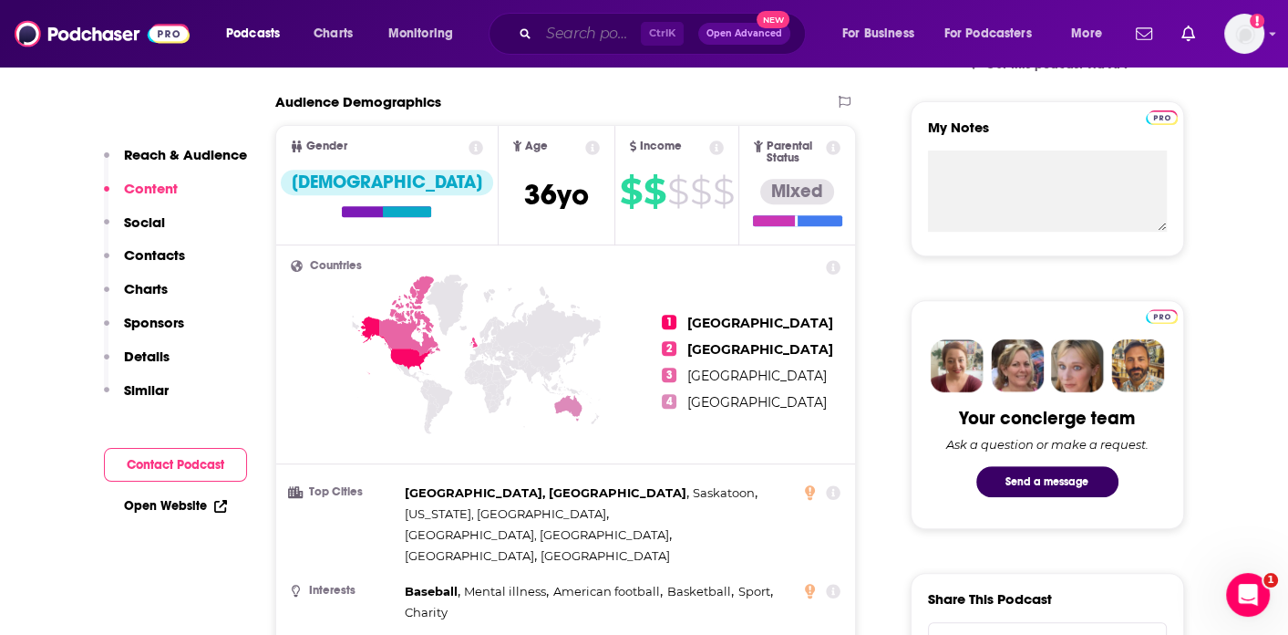
click at [566, 32] on input "Search podcasts, credits, & more..." at bounding box center [590, 33] width 102 height 29
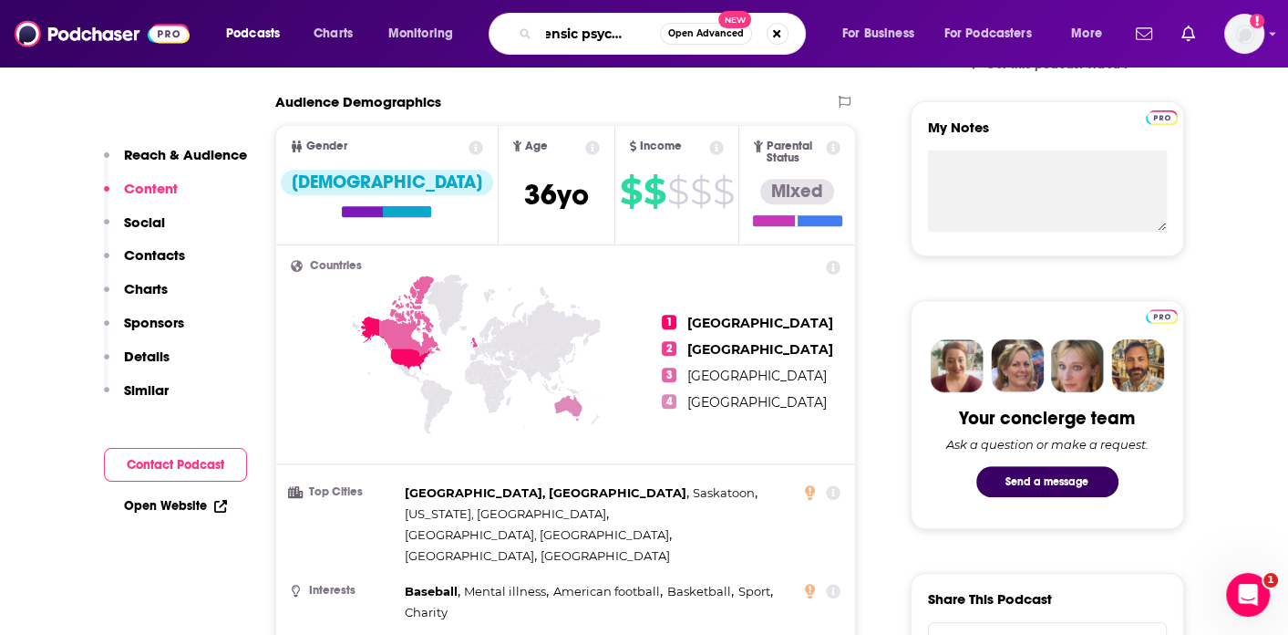
type input "forensic psychology"
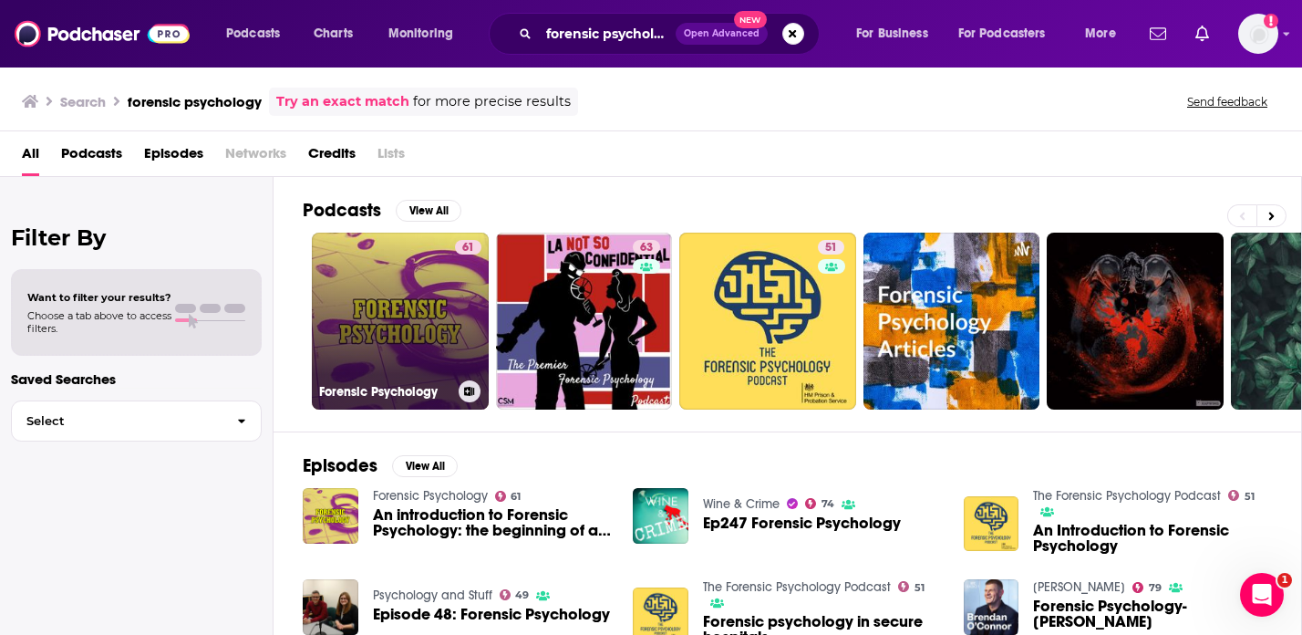
click at [398, 342] on link "61 Forensic Psychology" at bounding box center [400, 320] width 177 height 177
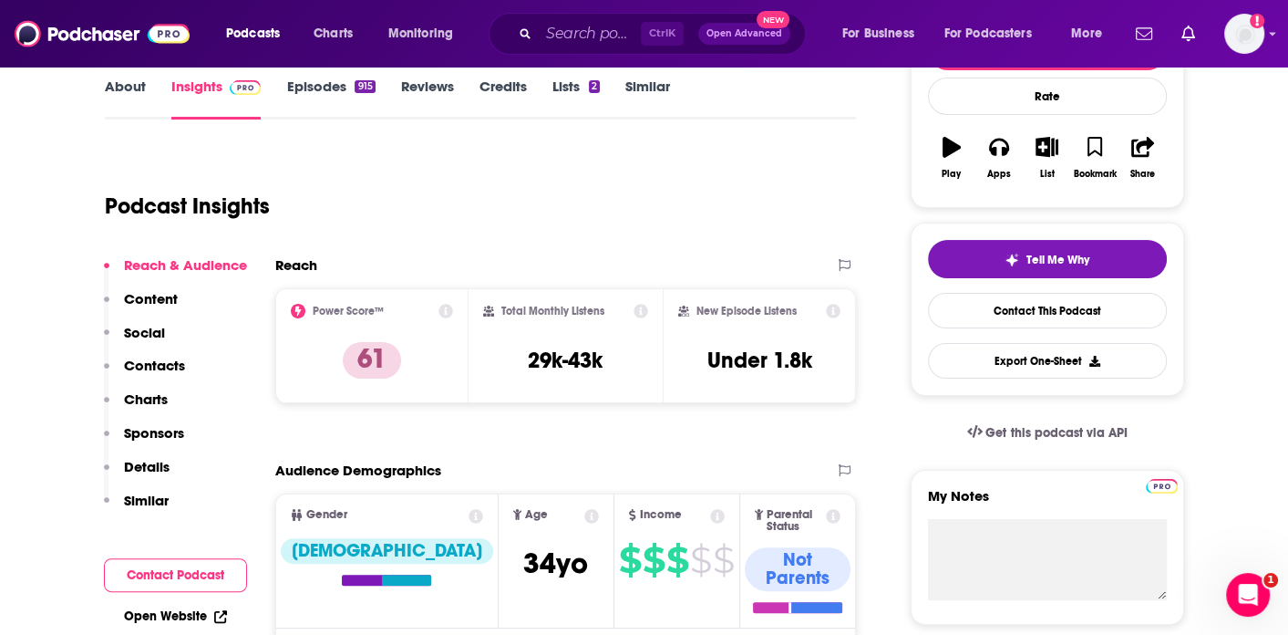
scroll to position [274, 0]
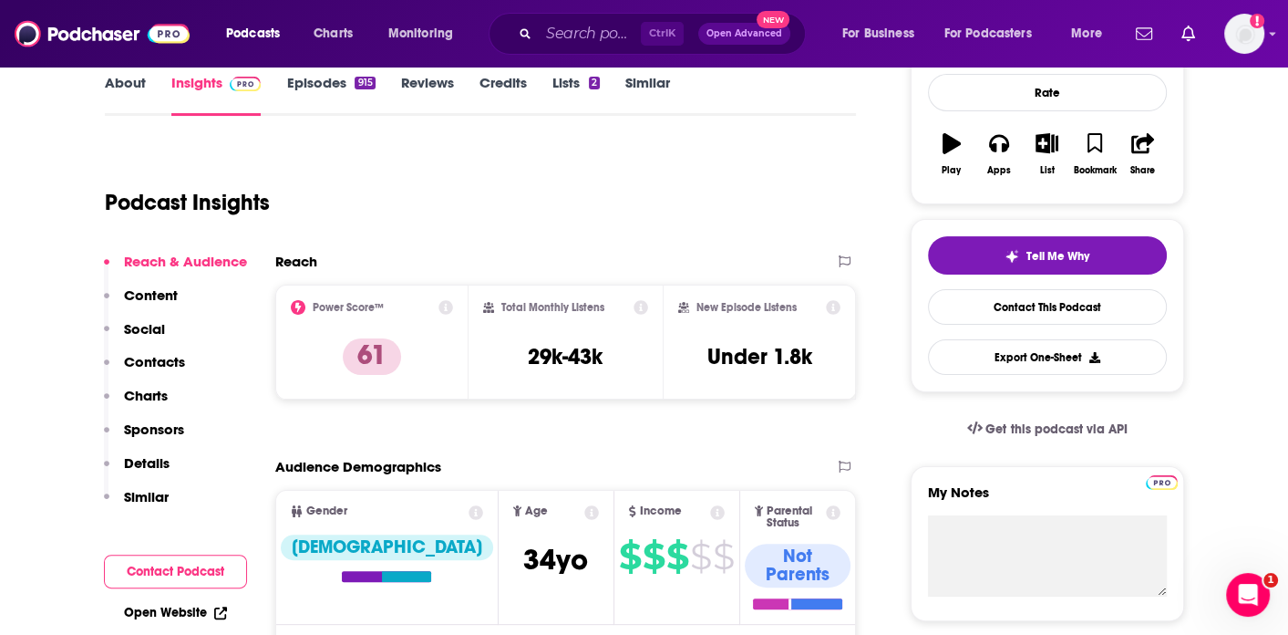
click at [173, 364] on p "Contacts" at bounding box center [154, 361] width 61 height 17
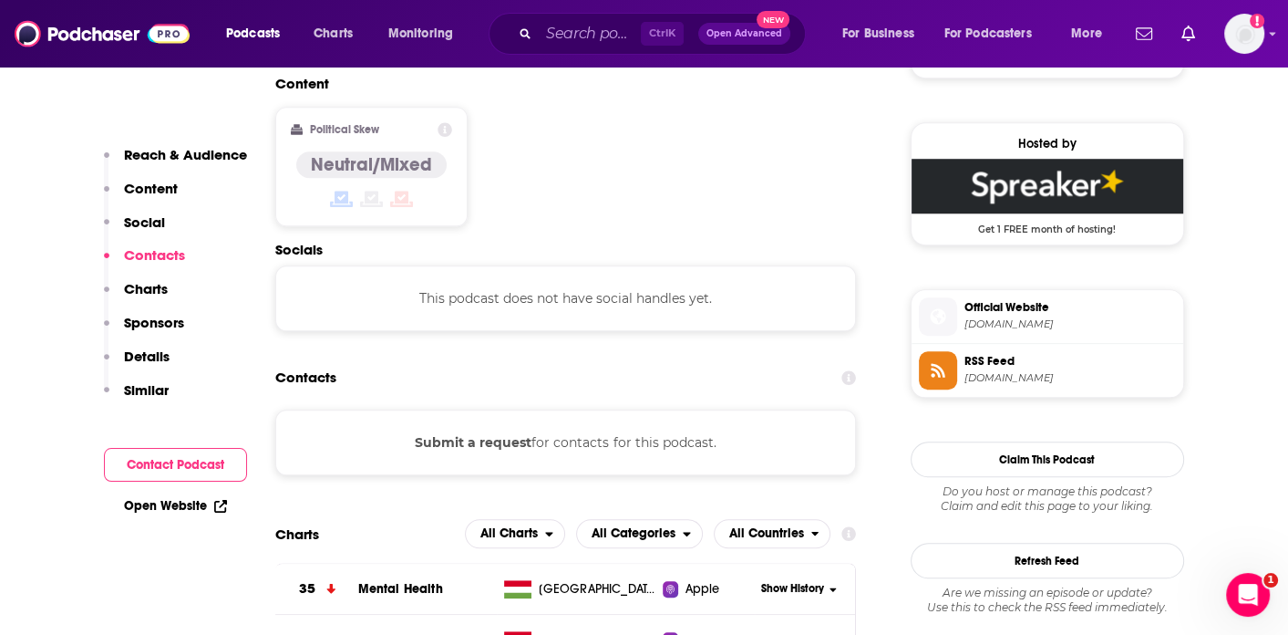
scroll to position [1060, 0]
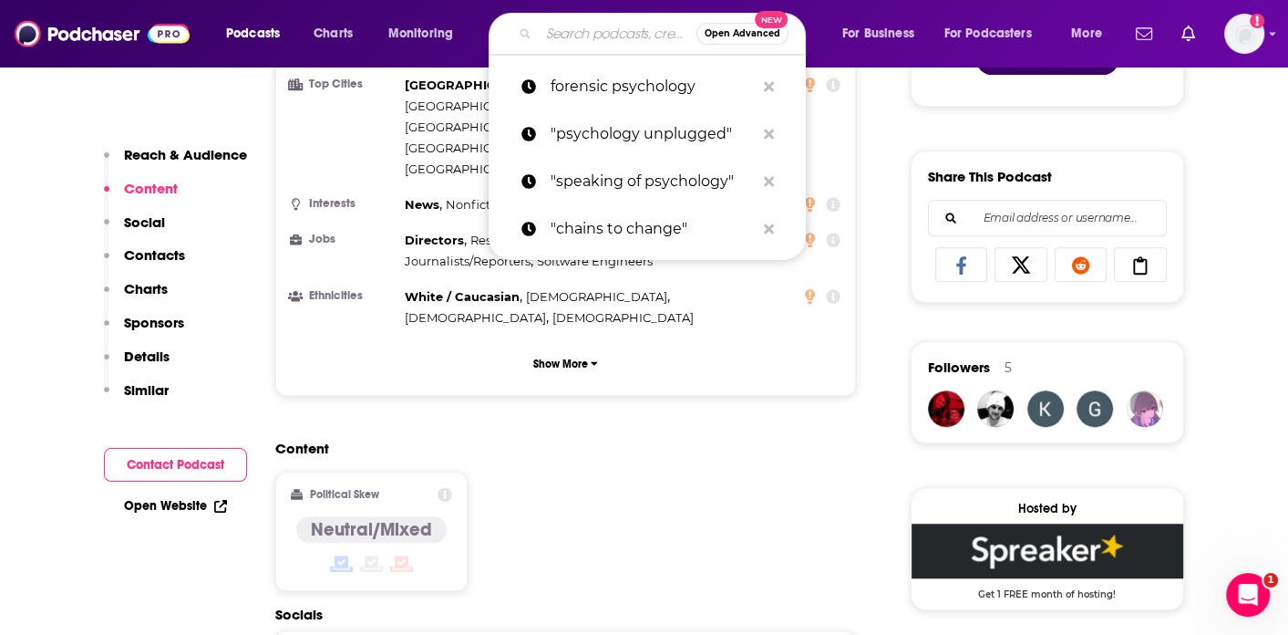
click at [572, 40] on input "Search podcasts, credits, & more..." at bounding box center [618, 33] width 158 height 29
paste input "The Forensic Psychology Podcast"
type input "The Forensic Psychology Podcast"
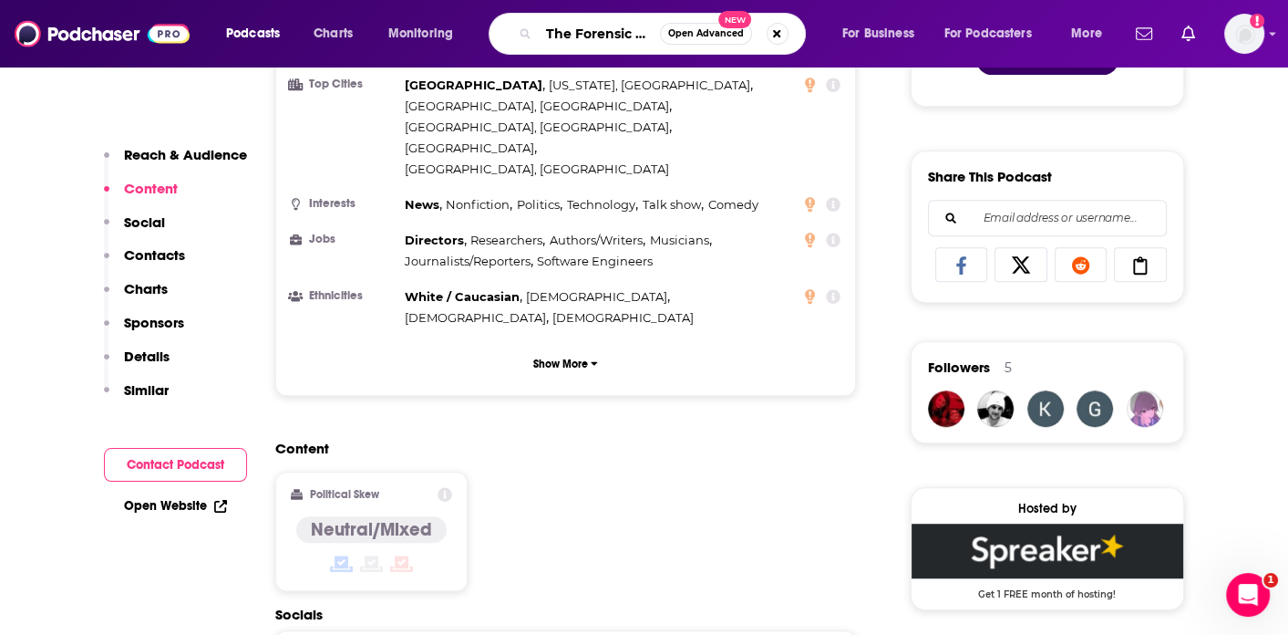
scroll to position [0, 118]
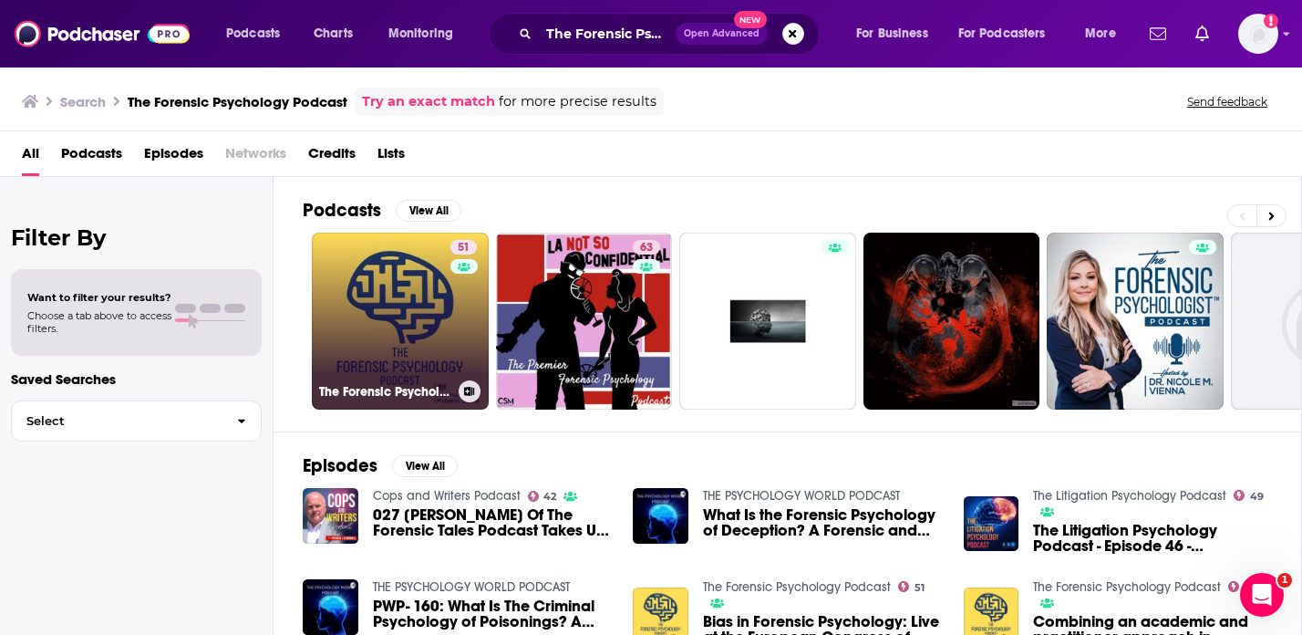
click at [377, 345] on link "51 The Forensic Psychology Podcast" at bounding box center [400, 320] width 177 height 177
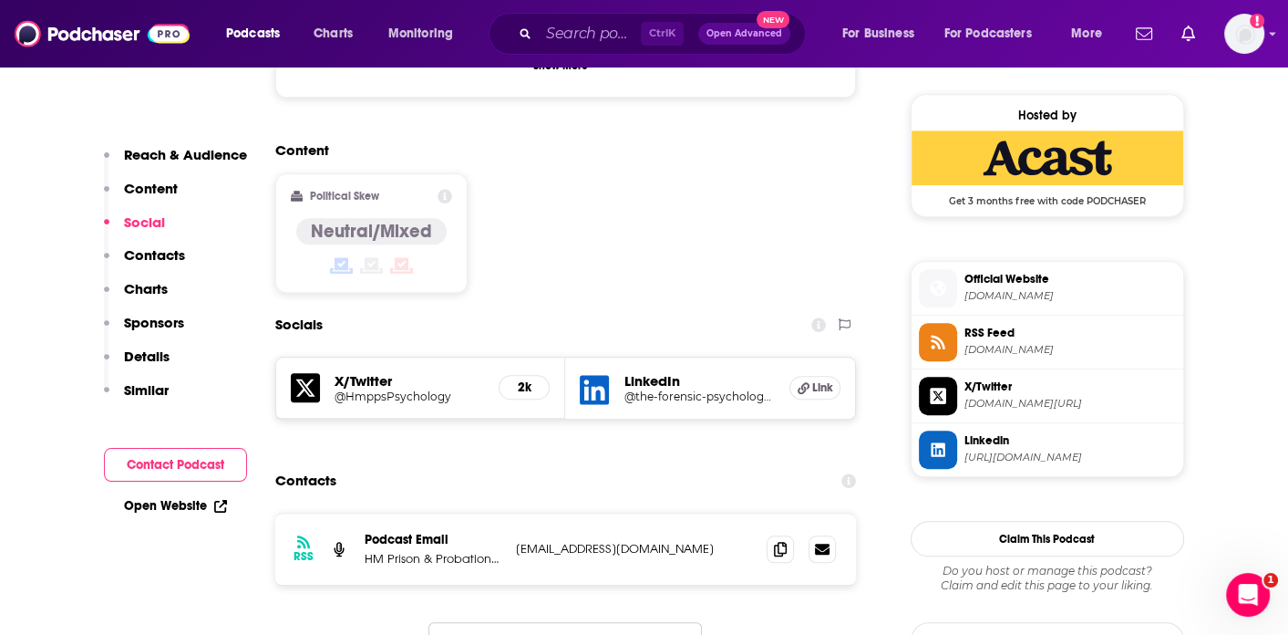
scroll to position [1641, 0]
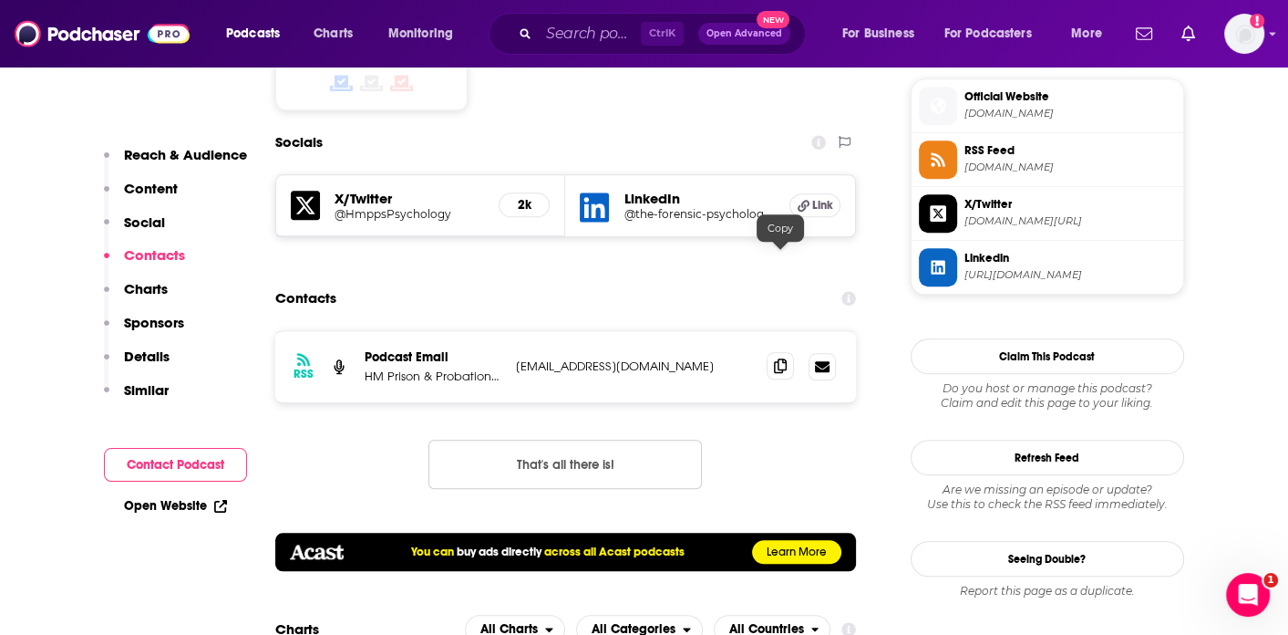
click at [772, 352] on span at bounding box center [780, 365] width 27 height 27
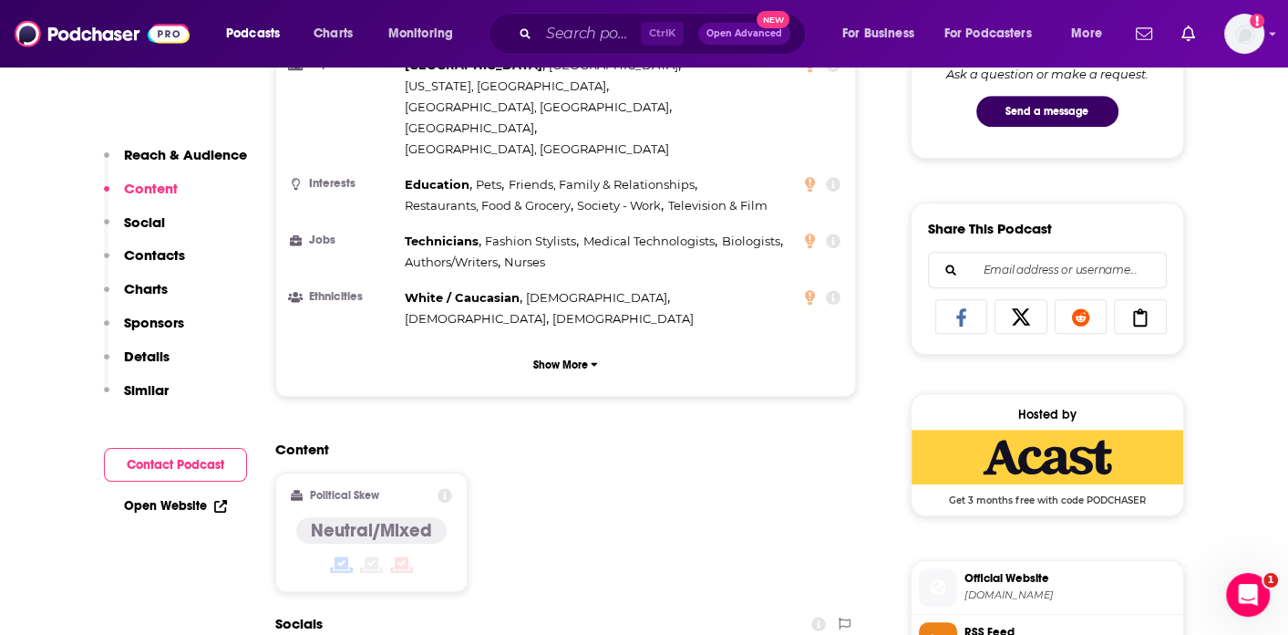
scroll to position [1003, 0]
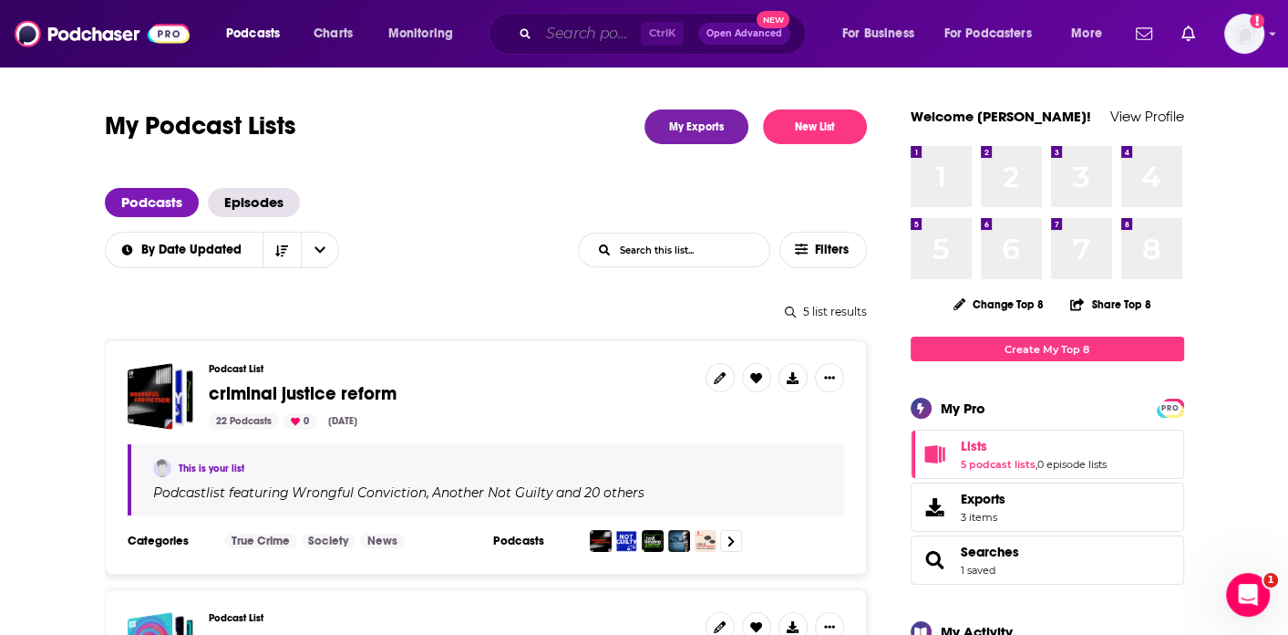
click at [548, 34] on input "Search podcasts, credits, & more..." at bounding box center [590, 33] width 102 height 29
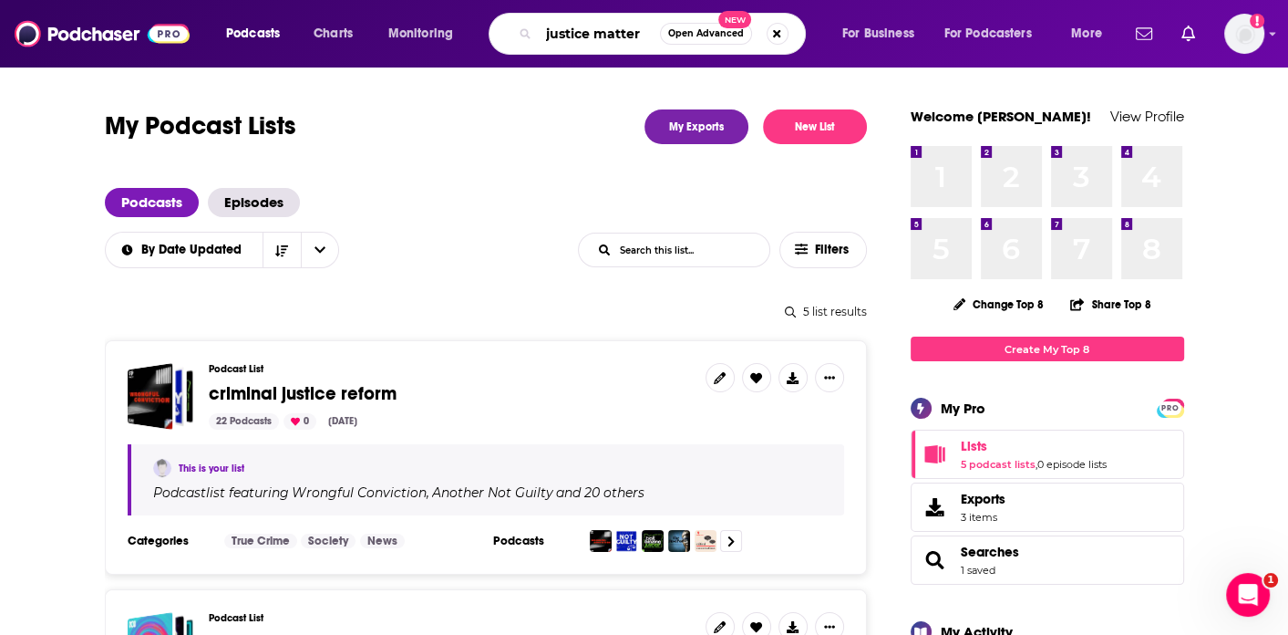
type input "justice matters"
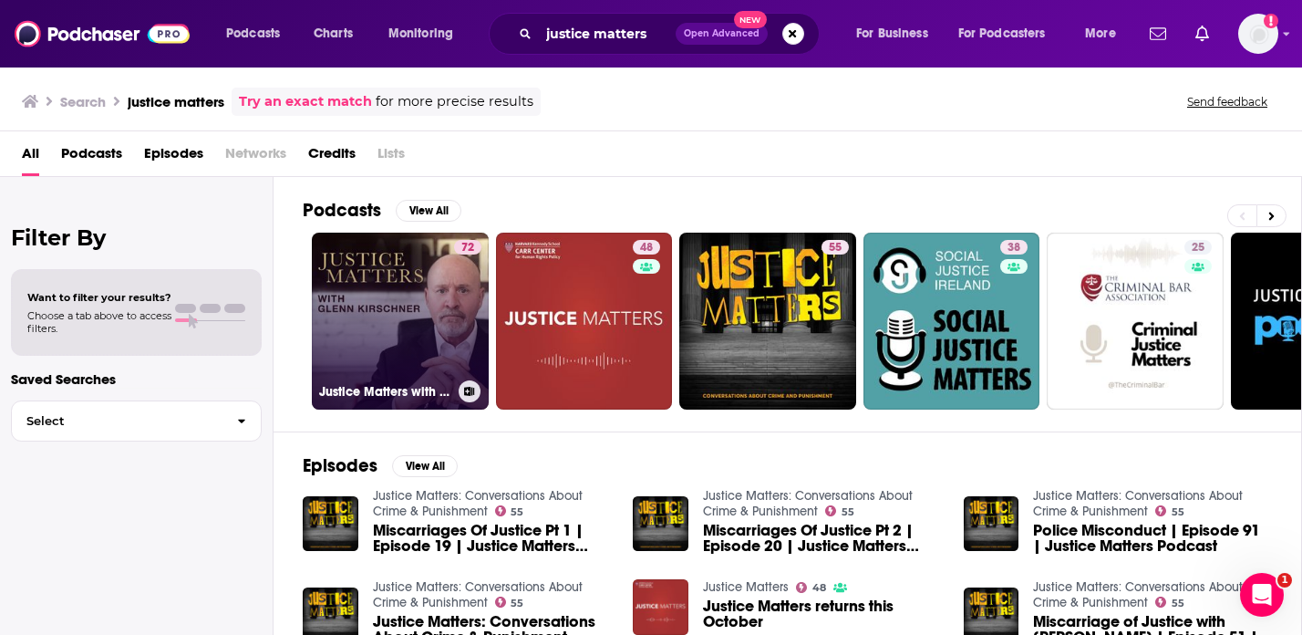
click at [383, 327] on link "72 Justice Matters with Glenn Kirschner" at bounding box center [400, 320] width 177 height 177
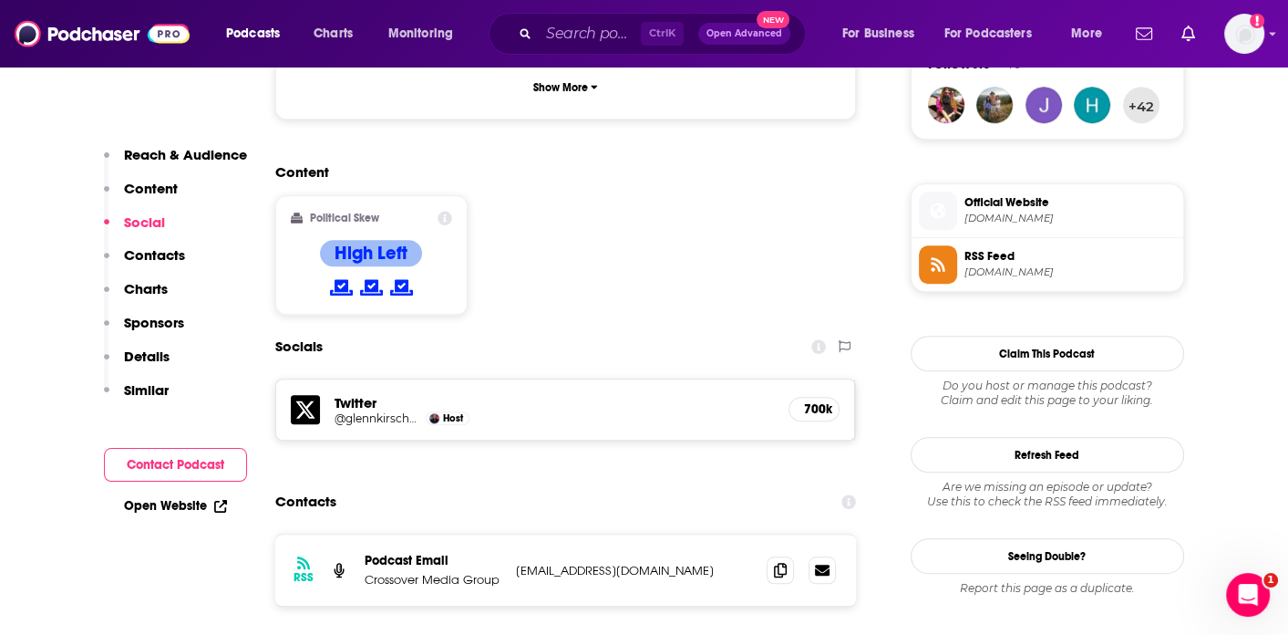
scroll to position [1368, 0]
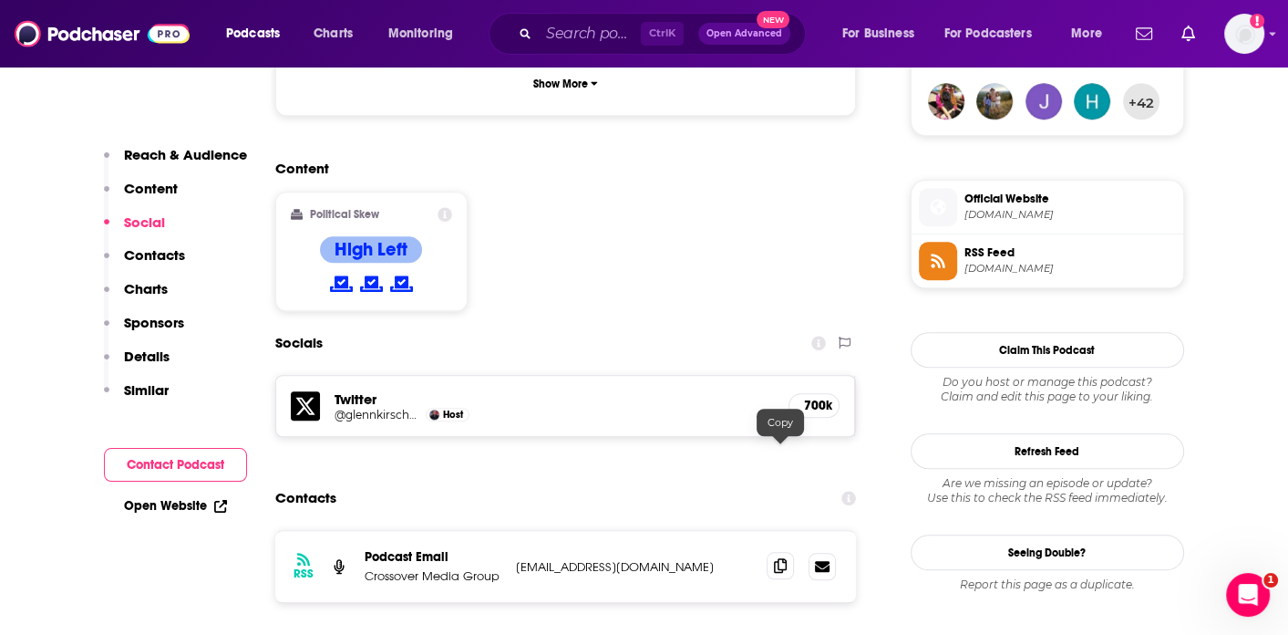
click at [787, 552] on span at bounding box center [780, 565] width 27 height 27
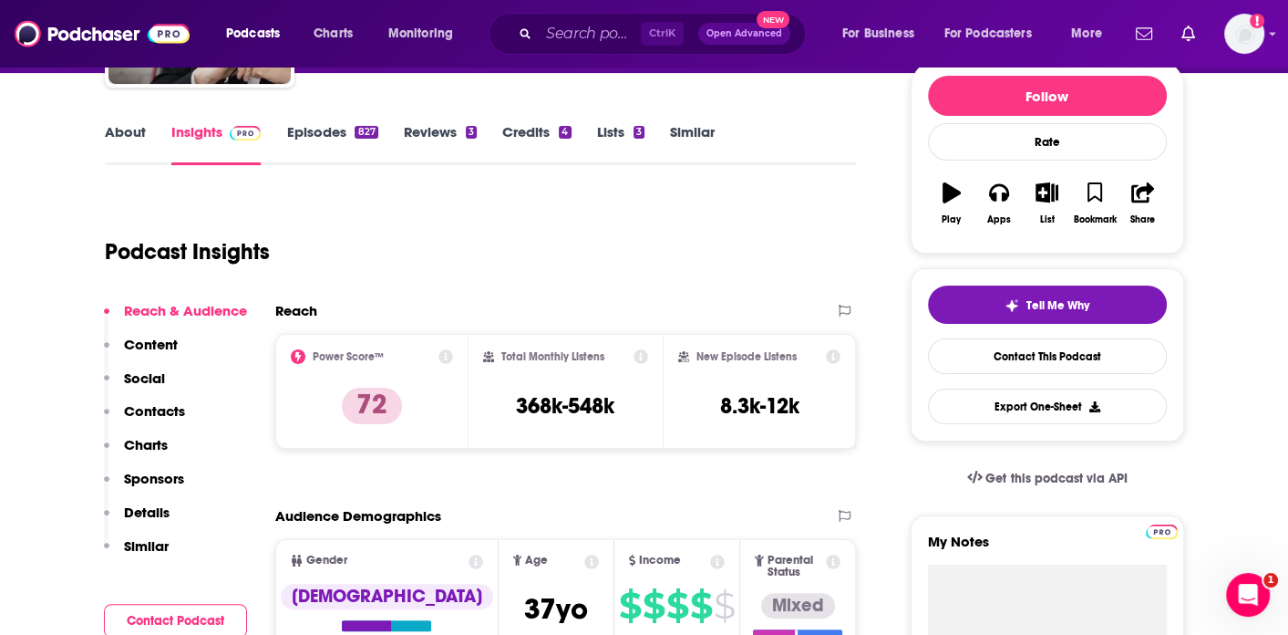
scroll to position [0, 0]
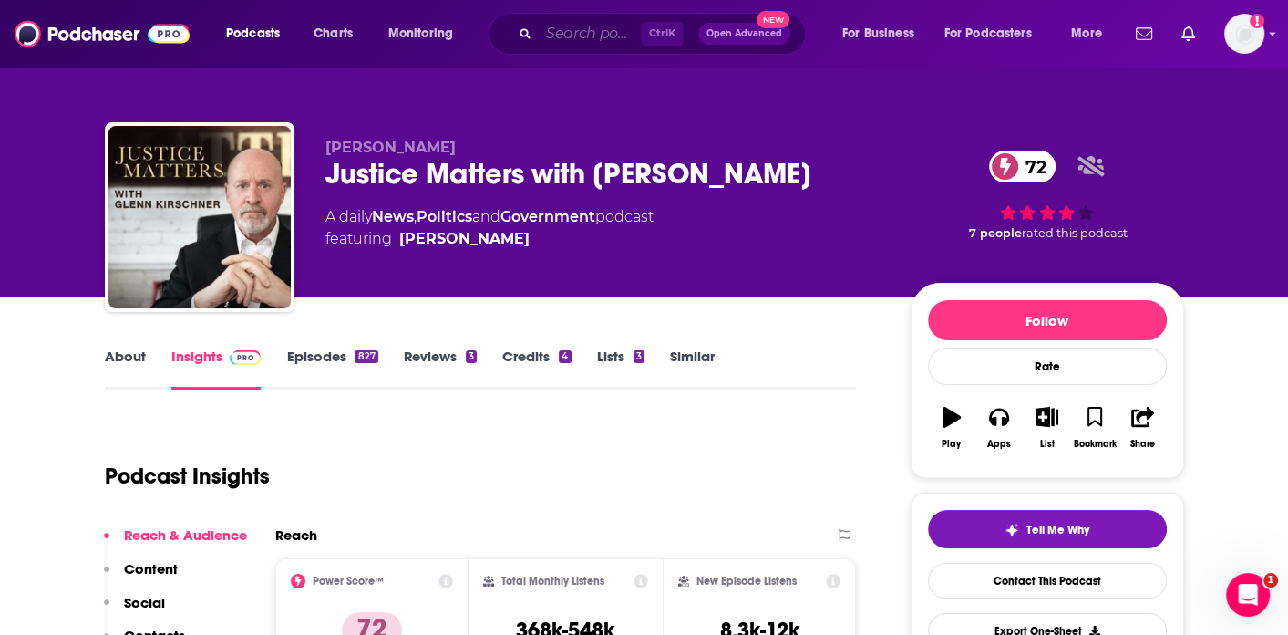
click at [569, 30] on input "Search podcasts, credits, & more..." at bounding box center [590, 33] width 102 height 29
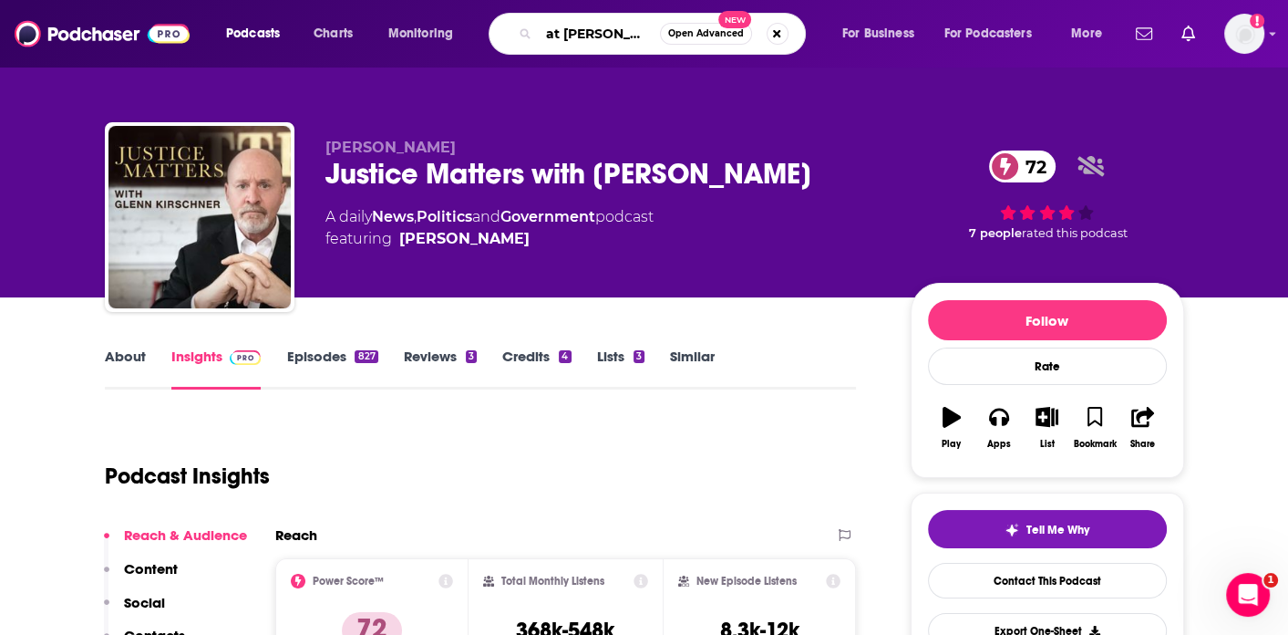
type input "at liberty"
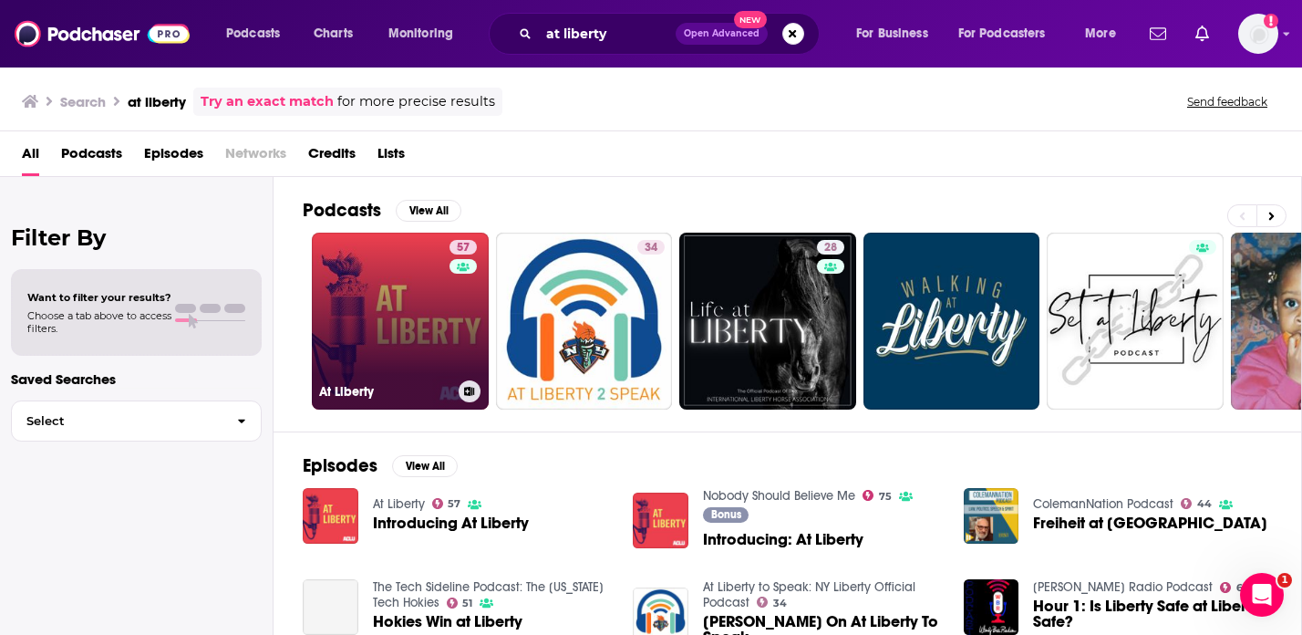
click at [438, 329] on link "57 At Liberty" at bounding box center [400, 320] width 177 height 177
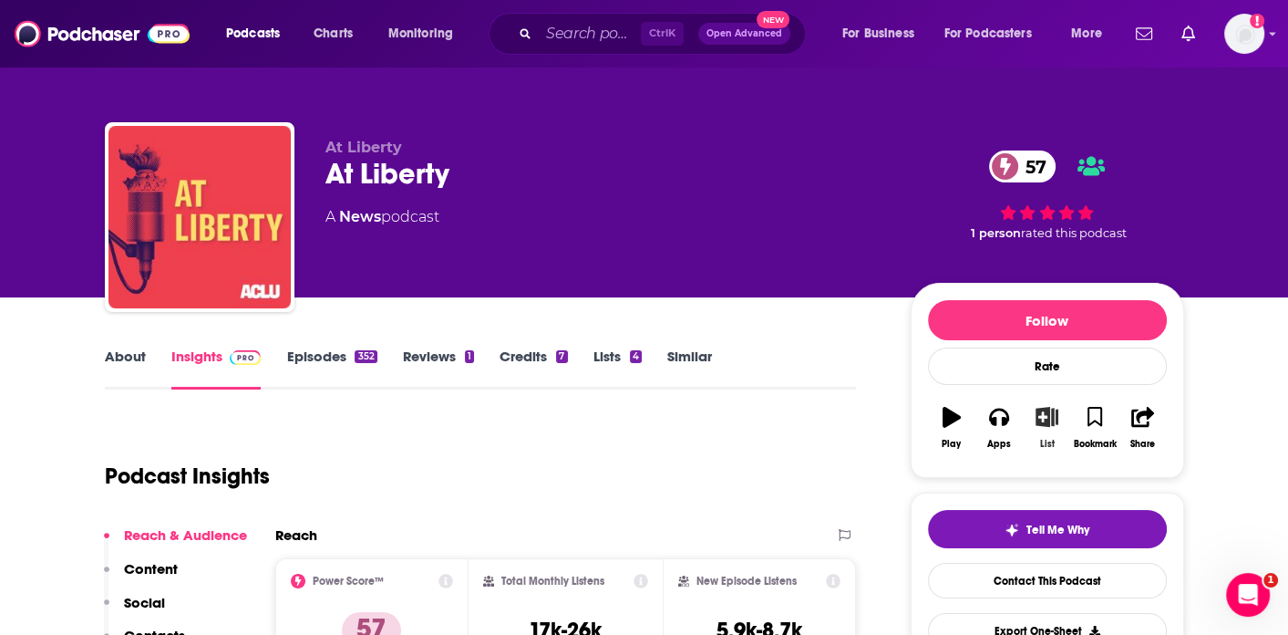
click at [1036, 421] on icon "button" at bounding box center [1047, 417] width 23 height 20
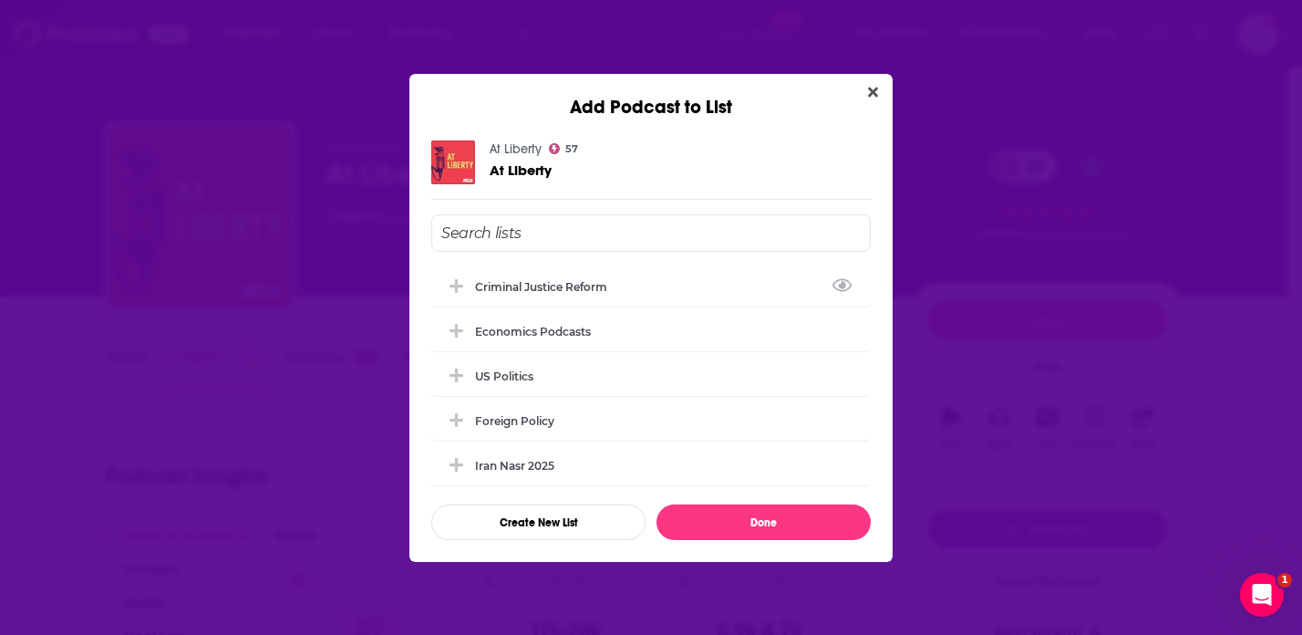
drag, startPoint x: 605, startPoint y: 291, endPoint x: 637, endPoint y: 301, distance: 33.4
click at [604, 290] on div "criminal justice reform" at bounding box center [546, 287] width 143 height 14
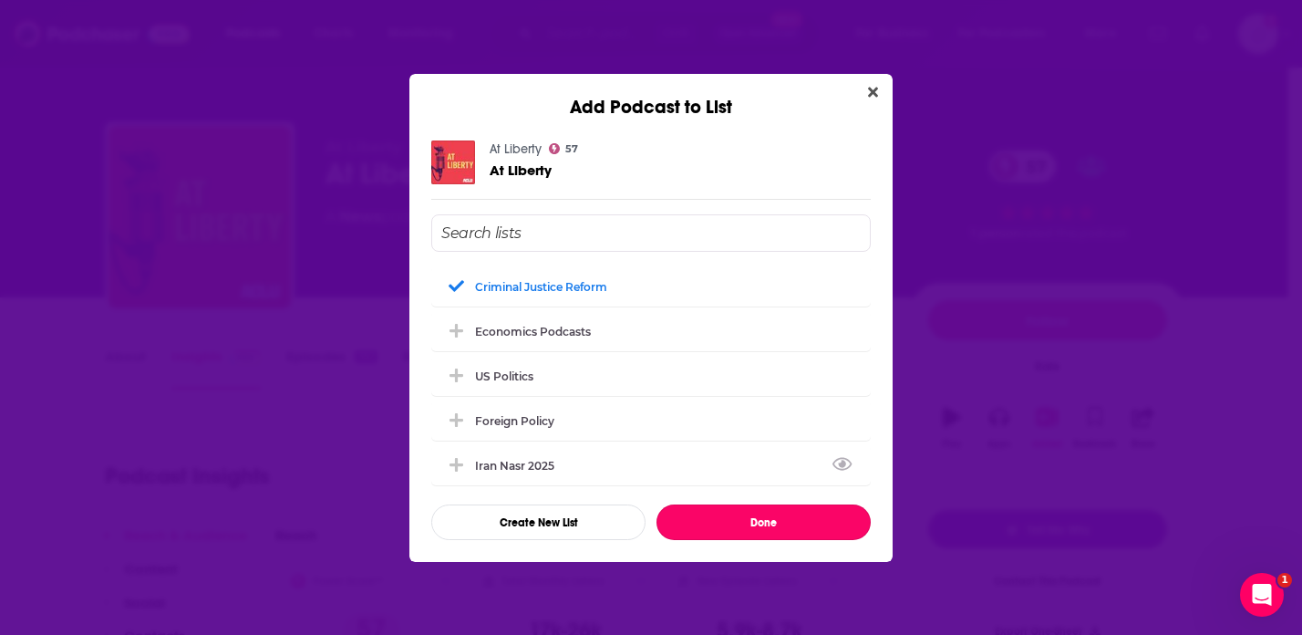
click at [777, 519] on button "Done" at bounding box center [763, 522] width 214 height 36
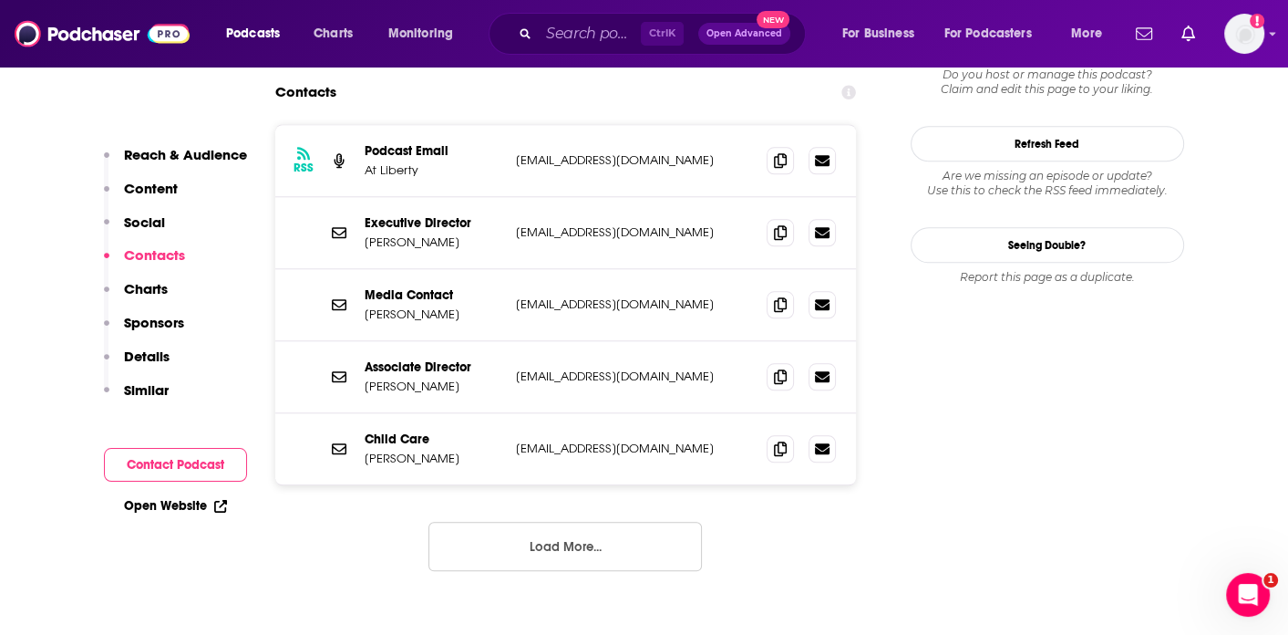
scroll to position [1641, 0]
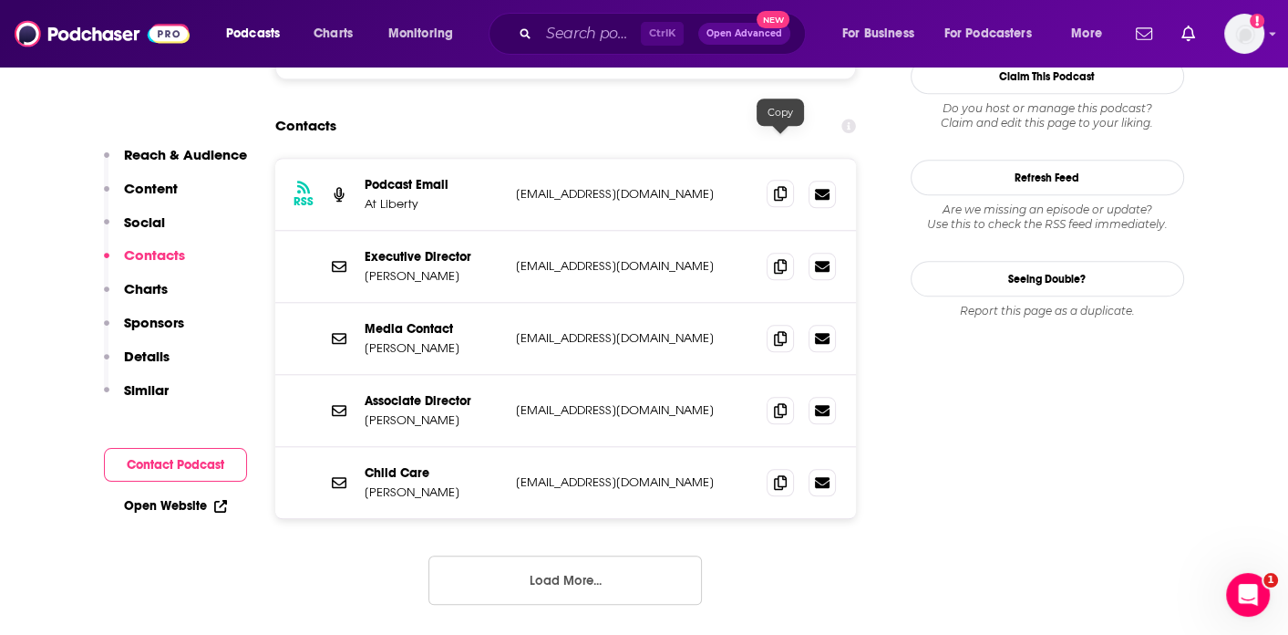
click at [776, 186] on icon at bounding box center [780, 193] width 13 height 15
